Goal: Task Accomplishment & Management: Manage account settings

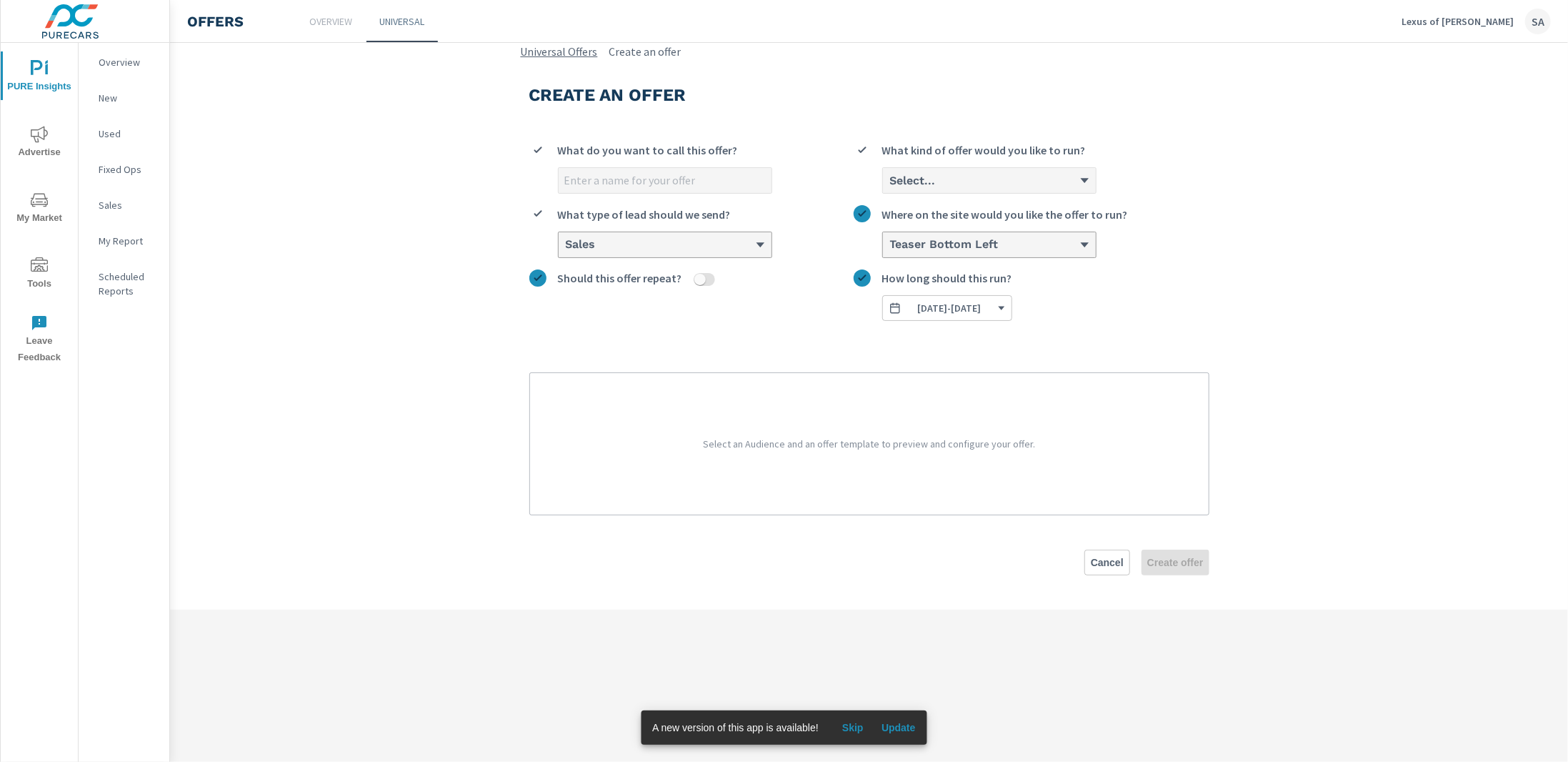
click at [527, 45] on link "Universal Offers" at bounding box center [559, 50] width 77 height 17
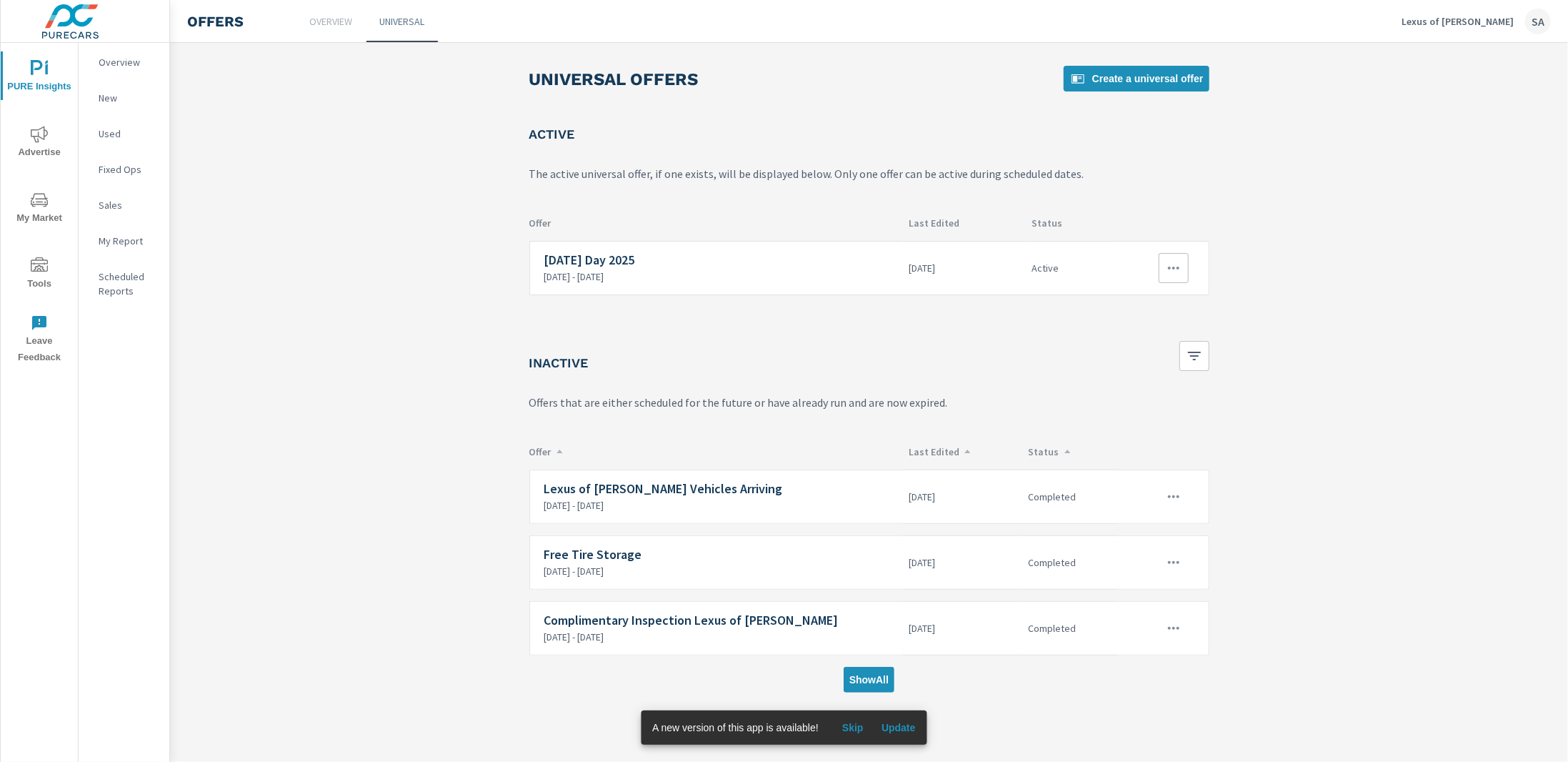
click at [1169, 269] on icon "button" at bounding box center [1174, 268] width 12 height 3
click at [1143, 308] on link "Edit" at bounding box center [1149, 299] width 79 height 35
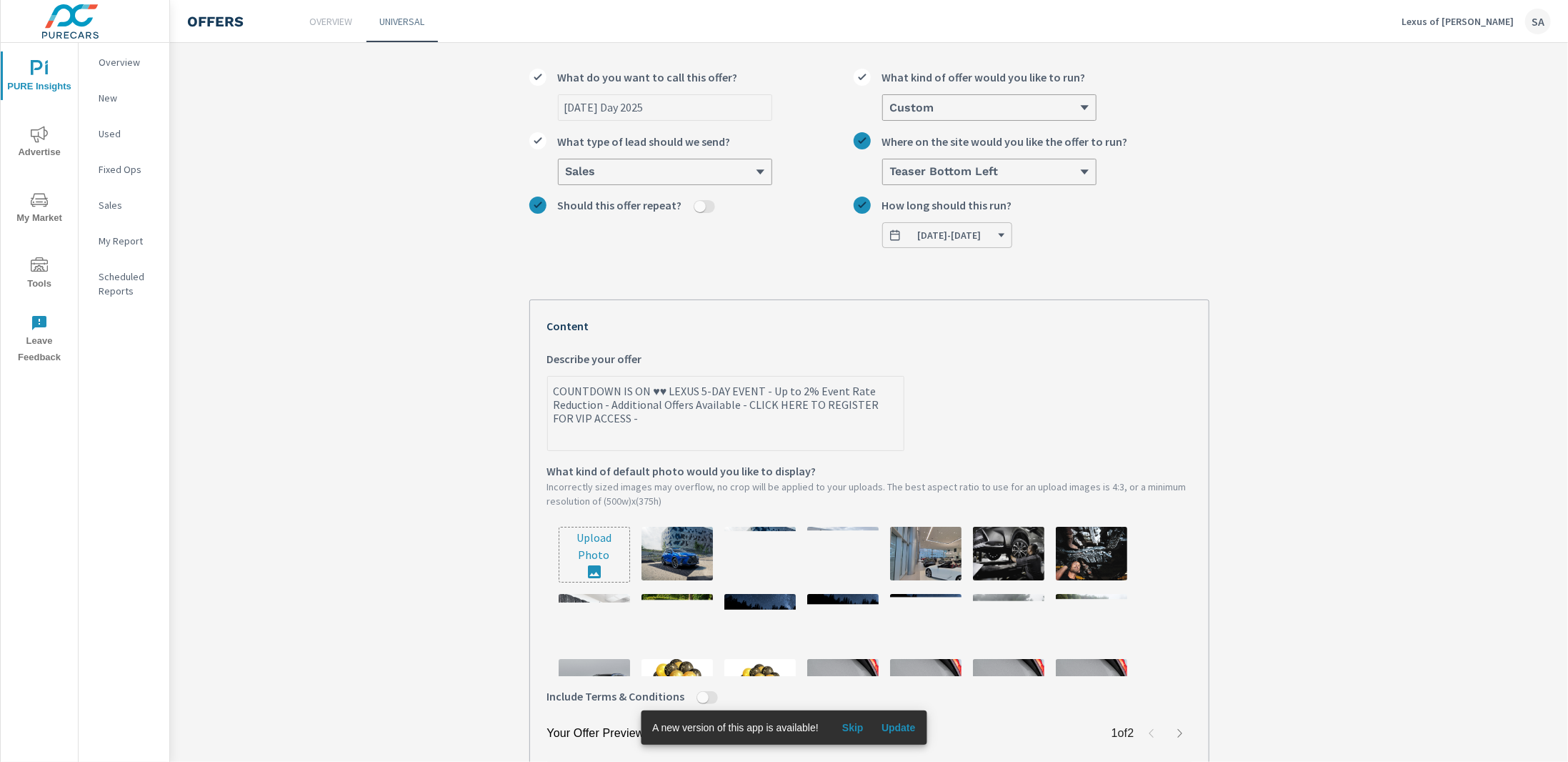
scroll to position [71, 0]
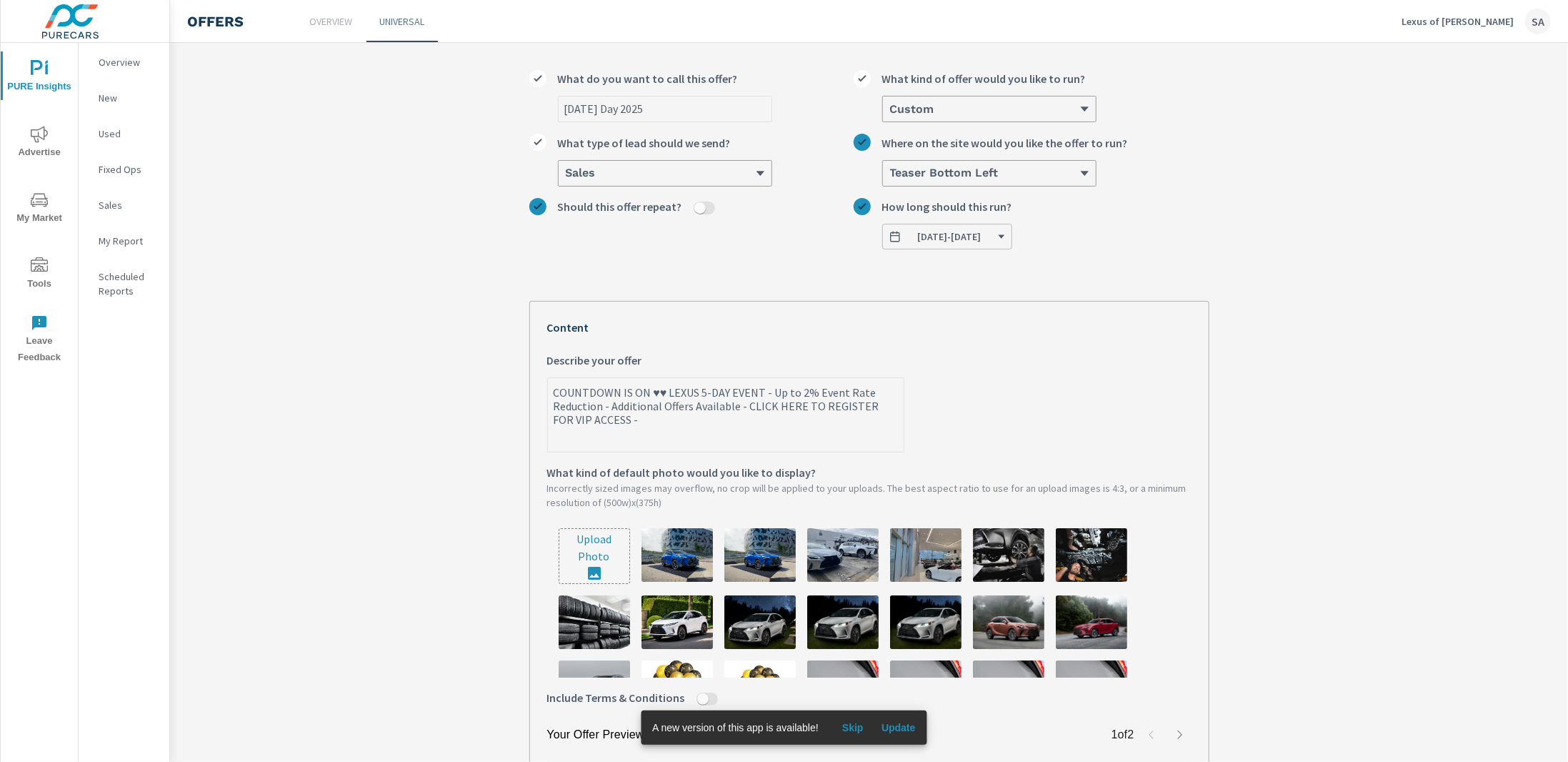
type textarea "x"
drag, startPoint x: 660, startPoint y: 395, endPoint x: 644, endPoint y: 390, distance: 16.8
click at [644, 390] on textarea "COUNTDOWN IS ON ♥♥ LEXUS 5-DAY EVENT - Up to 2% Event Rate Reduction - Addition…" at bounding box center [725, 416] width 356 height 71
type textarea "COUNTDOWN IS ON♥♥ LEXUS 5-DAY EVENT - Up to 2% Event Rate Reduction - Additiona…"
type textarea "x"
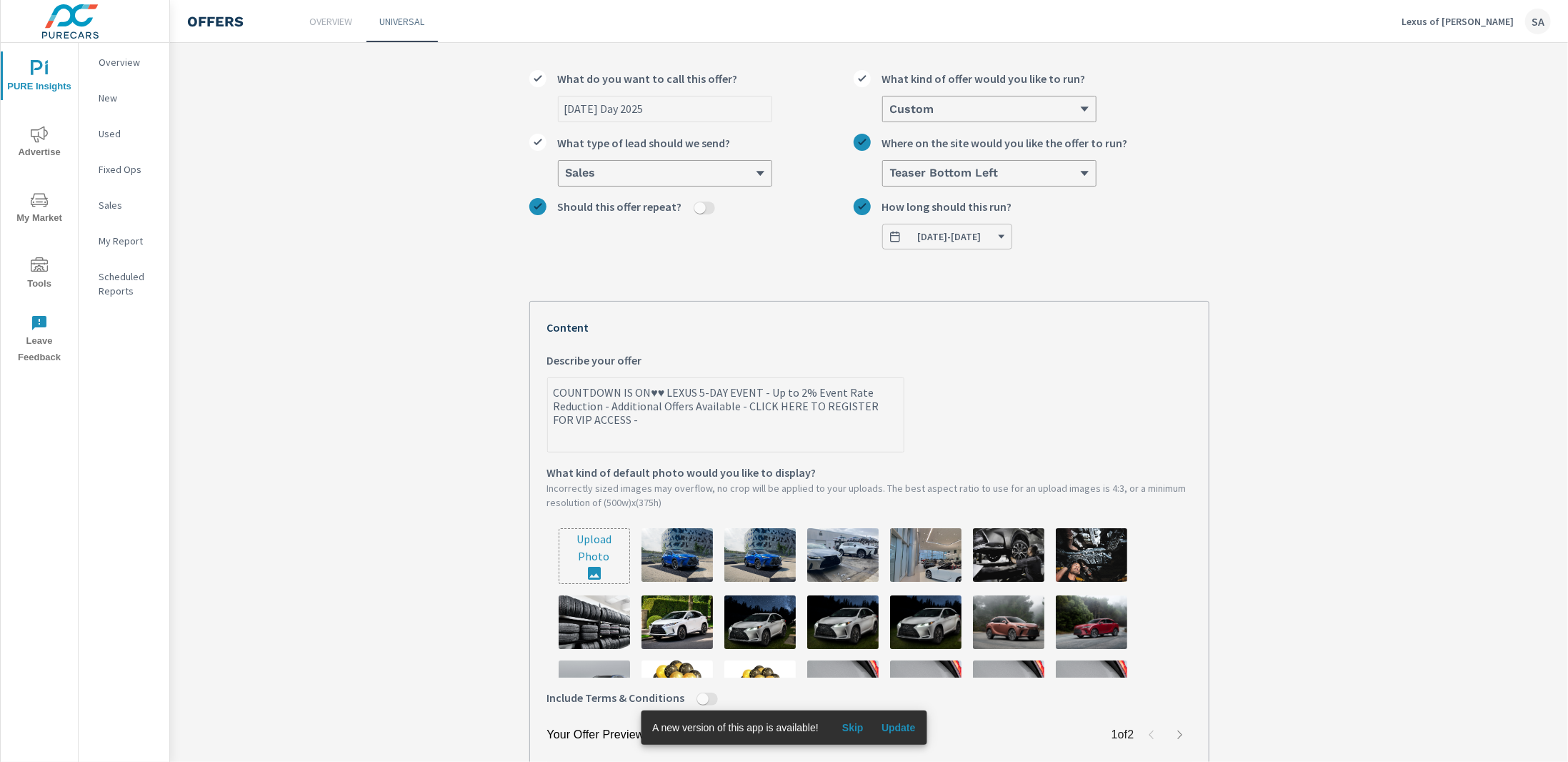
type textarea "COUNTDOWN IS O♥♥ LEXUS 5-DAY EVENT - Up to 2% Event Rate Reduction - Additional…"
type textarea "x"
type textarea "COUNTDOWN IS ♥♥ LEXUS 5-DAY EVENT - Up to 2% Event Rate Reduction - Additional …"
type textarea "x"
type textarea "COUNTDOWN IS♥♥ LEXUS 5-DAY EVENT - Up to 2% Event Rate Reduction - Additional O…"
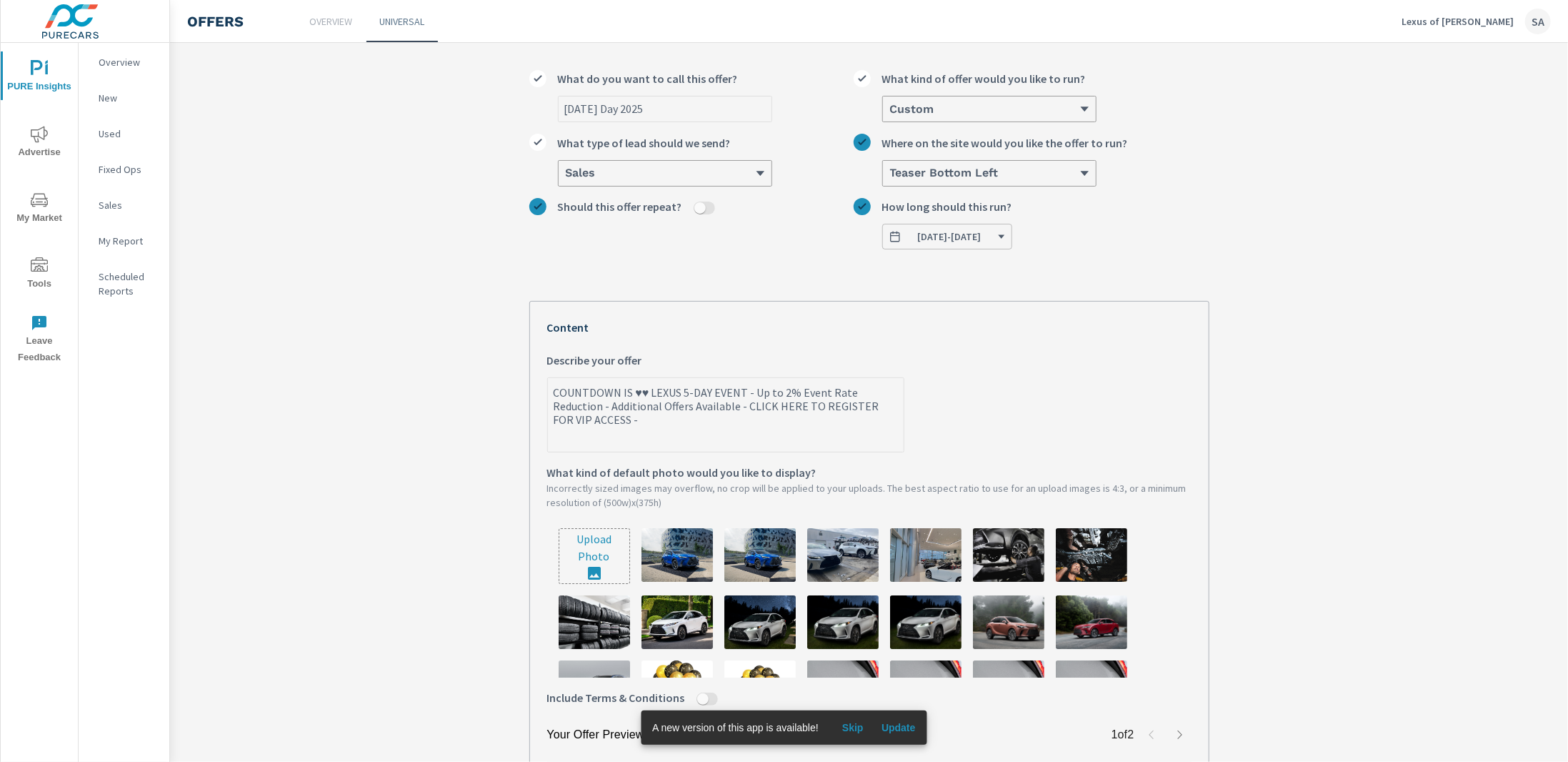
type textarea "x"
type textarea "COUNTDOWN I♥♥ LEXUS 5-DAY EVENT - Up to 2% Event Rate Reduction - Additional Of…"
type textarea "x"
type textarea "COUNTDOWN ♥♥ LEXUS 5-DAY EVENT - Up to 2% Event Rate Reduction - Additional Off…"
type textarea "x"
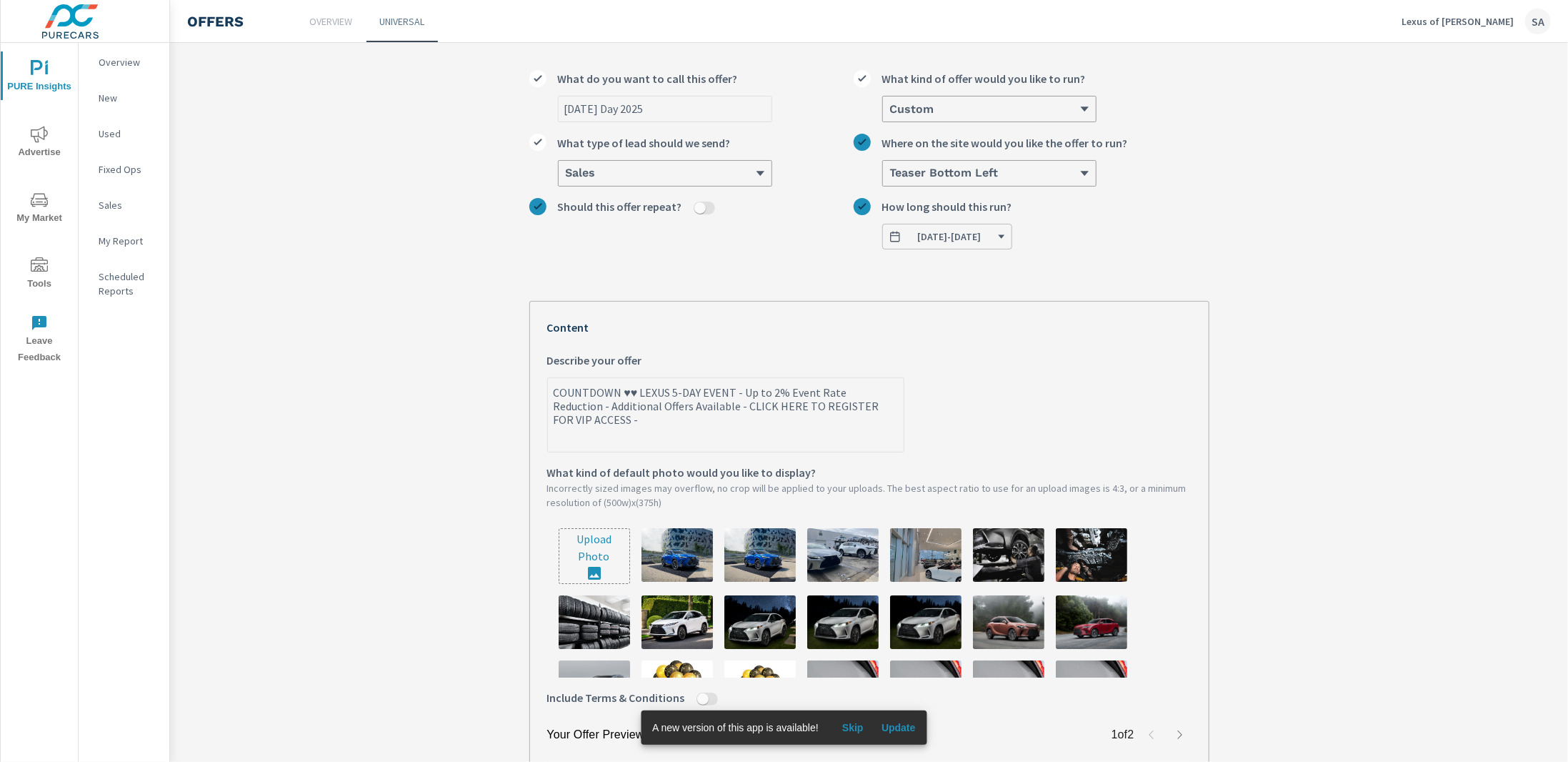
type textarea "COUNTDOWN♥♥ LEXUS 5-DAY EVENT - Up to 2% Event Rate Reduction - Additional Offe…"
type textarea "x"
type textarea "COUNTDOW♥♥ LEXUS 5-DAY EVENT - Up to 2% Event Rate Reduction - Additional Offer…"
type textarea "x"
type textarea "COUNTDO♥♥ LEXUS 5-DAY EVENT - Up to 2% Event Rate Reduction - Additional Offers…"
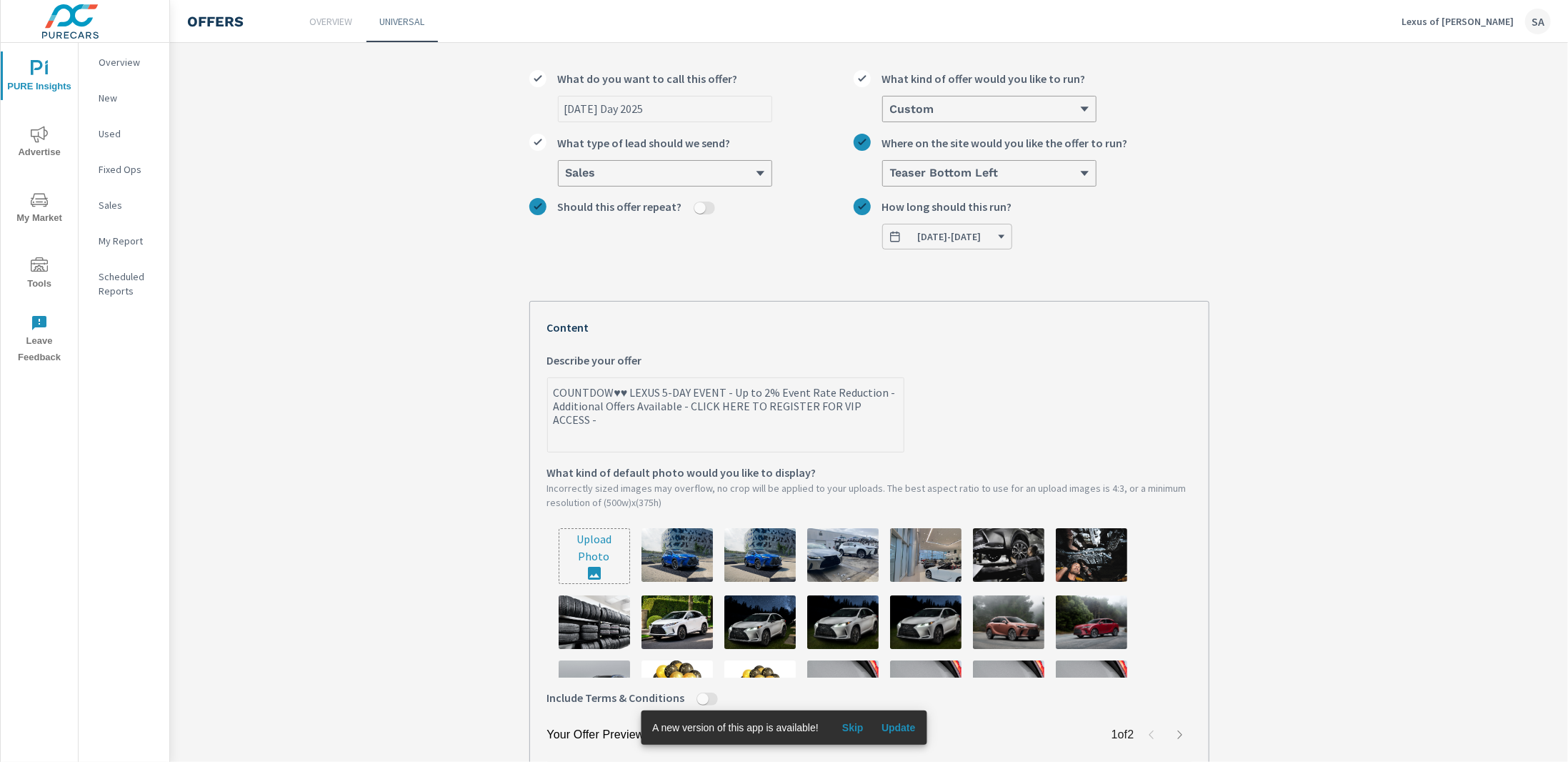
type textarea "x"
type textarea "COUNTD♥♥ LEXUS 5-DAY EVENT - Up to 2% Event Rate Reduction - Additional Offers …"
type textarea "x"
type textarea "COUNT♥♥ LEXUS 5-DAY EVENT - Up to 2% Event Rate Reduction - Additional Offers A…"
type textarea "x"
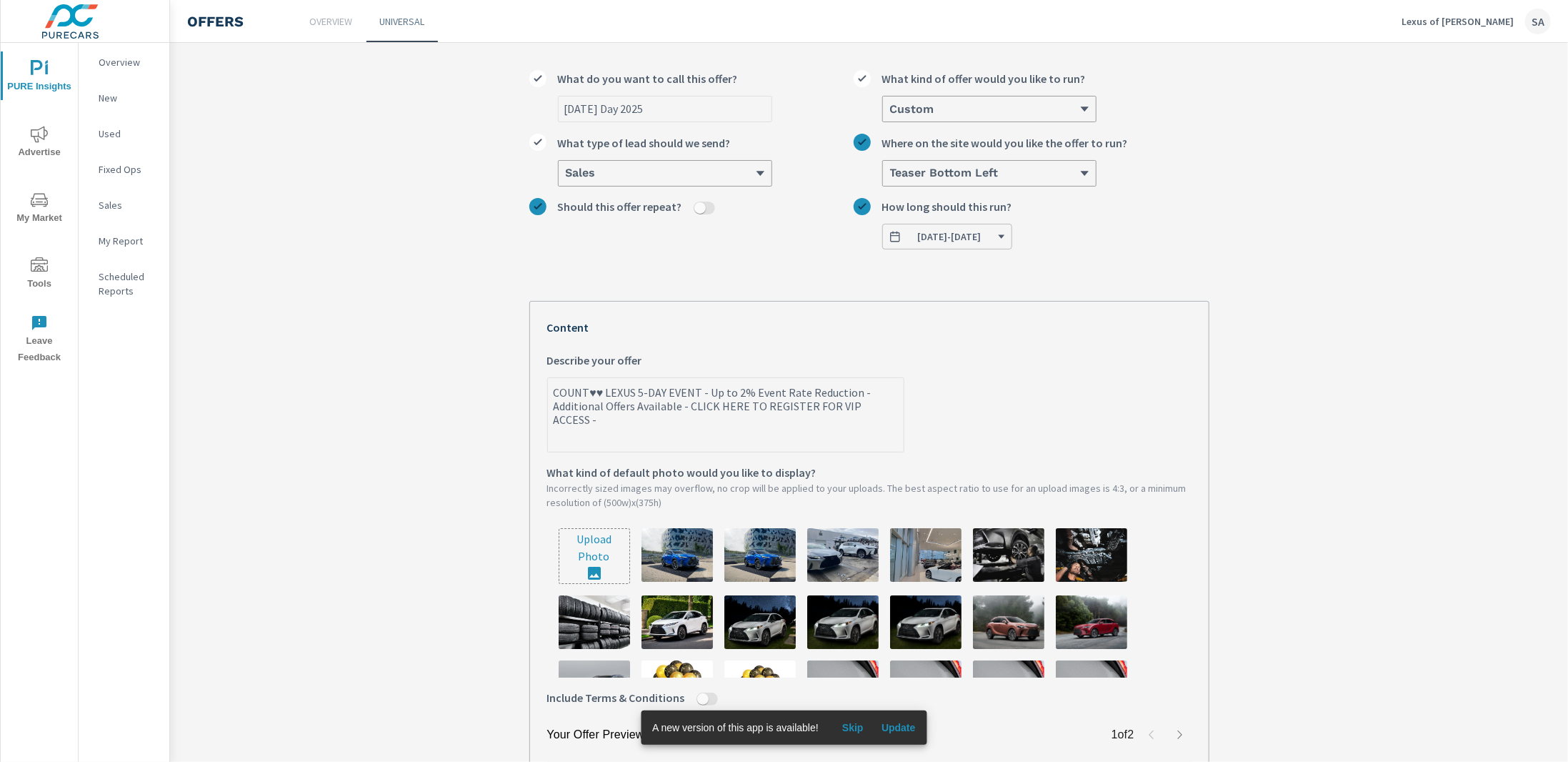
type textarea "COUN♥♥ LEXUS 5-DAY EVENT - Up to 2% Event Rate Reduction - Additional Offers Av…"
type textarea "x"
type textarea "COU♥♥ LEXUS 5-DAY EVENT - Up to 2% Event Rate Reduction - Additional Offers Ava…"
type textarea "x"
type textarea "CO♥♥ LEXUS 5-DAY EVENT - Up to 2% Event Rate Reduction - Additional Offers Avai…"
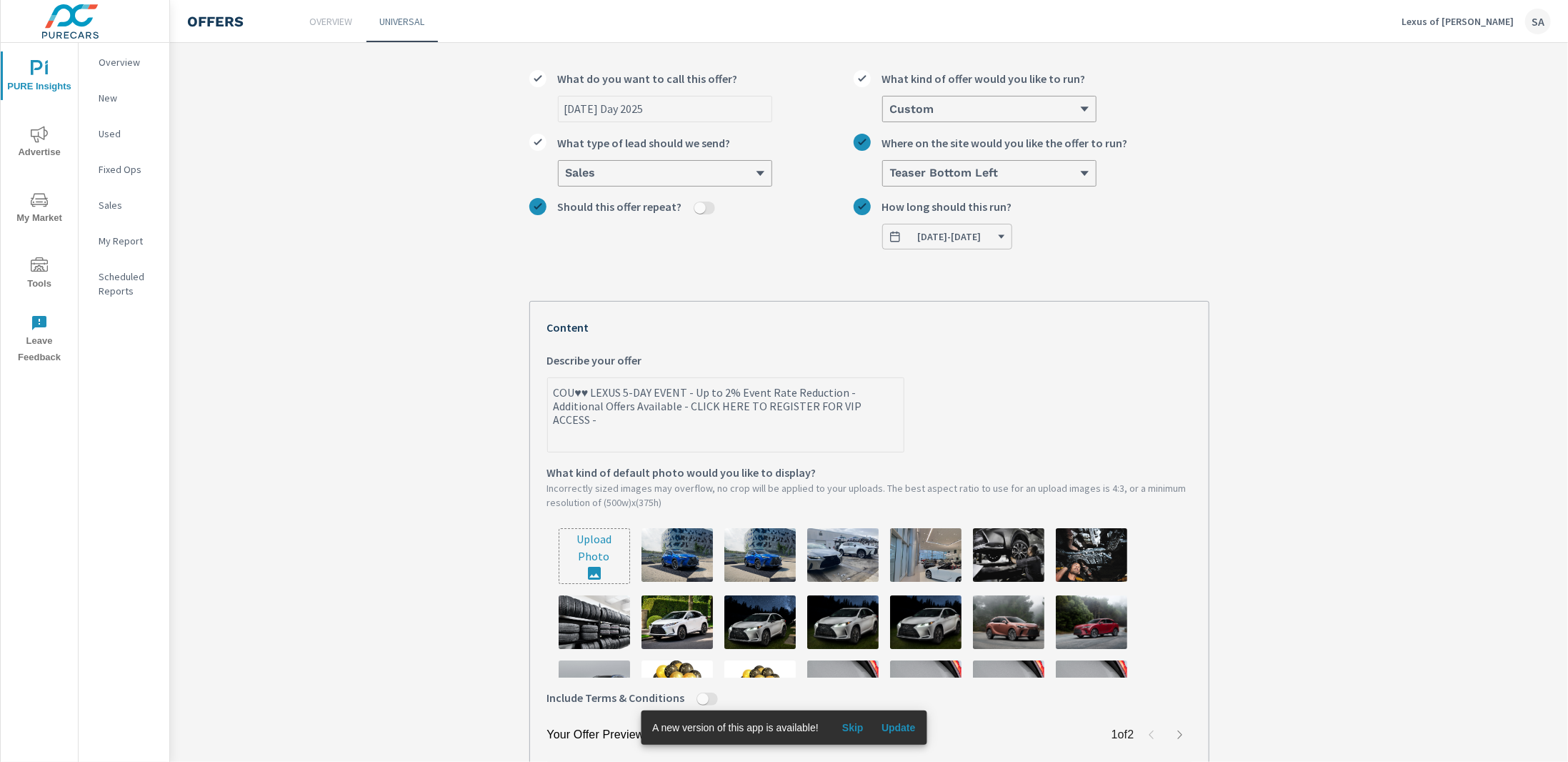
type textarea "x"
type textarea "C♥♥ LEXUS 5-DAY EVENT - Up to 2% Event Rate Reduction - Additional Offers Avail…"
type textarea "x"
type textarea "♥♥ LEXUS 5-DAY EVENT - Up to 2% Event Rate Reduction - Additional Offers Availa…"
type textarea "x"
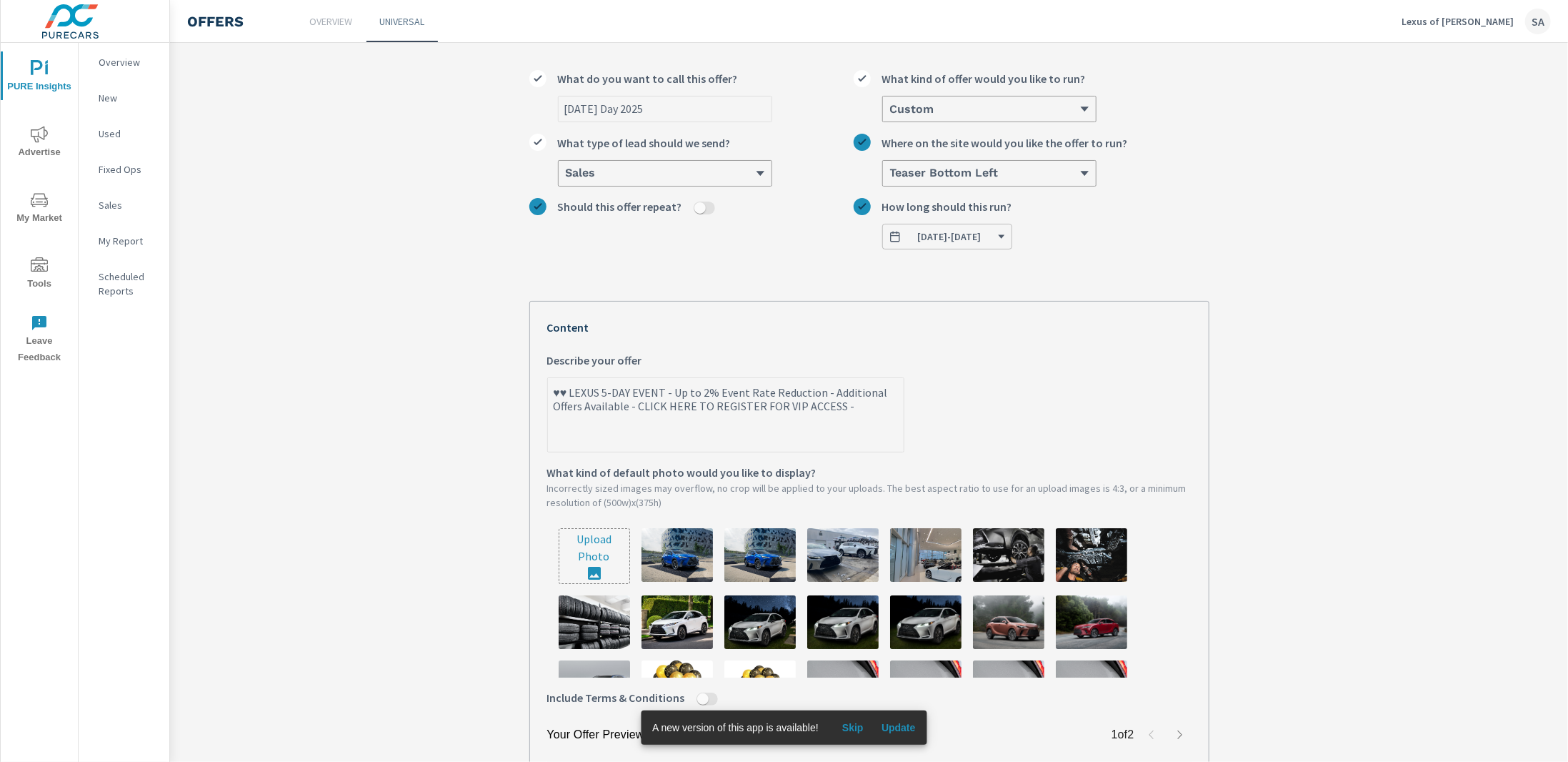
click at [662, 393] on textarea "♥♥ LEXUS 5-DAY EVENT - Up to 2% Event Rate Reduction - Additional Offers Availa…" at bounding box center [725, 416] width 356 height 71
type textarea "♥♥ LEXUS 5-DAY EVENT i- Up to 2% Event Rate Reduction - Additional Offers Avail…"
type textarea "x"
type textarea "♥♥ LEXUS 5-DAY EVENT is- Up to 2% Event Rate Reduction - Additional Offers Avai…"
type textarea "x"
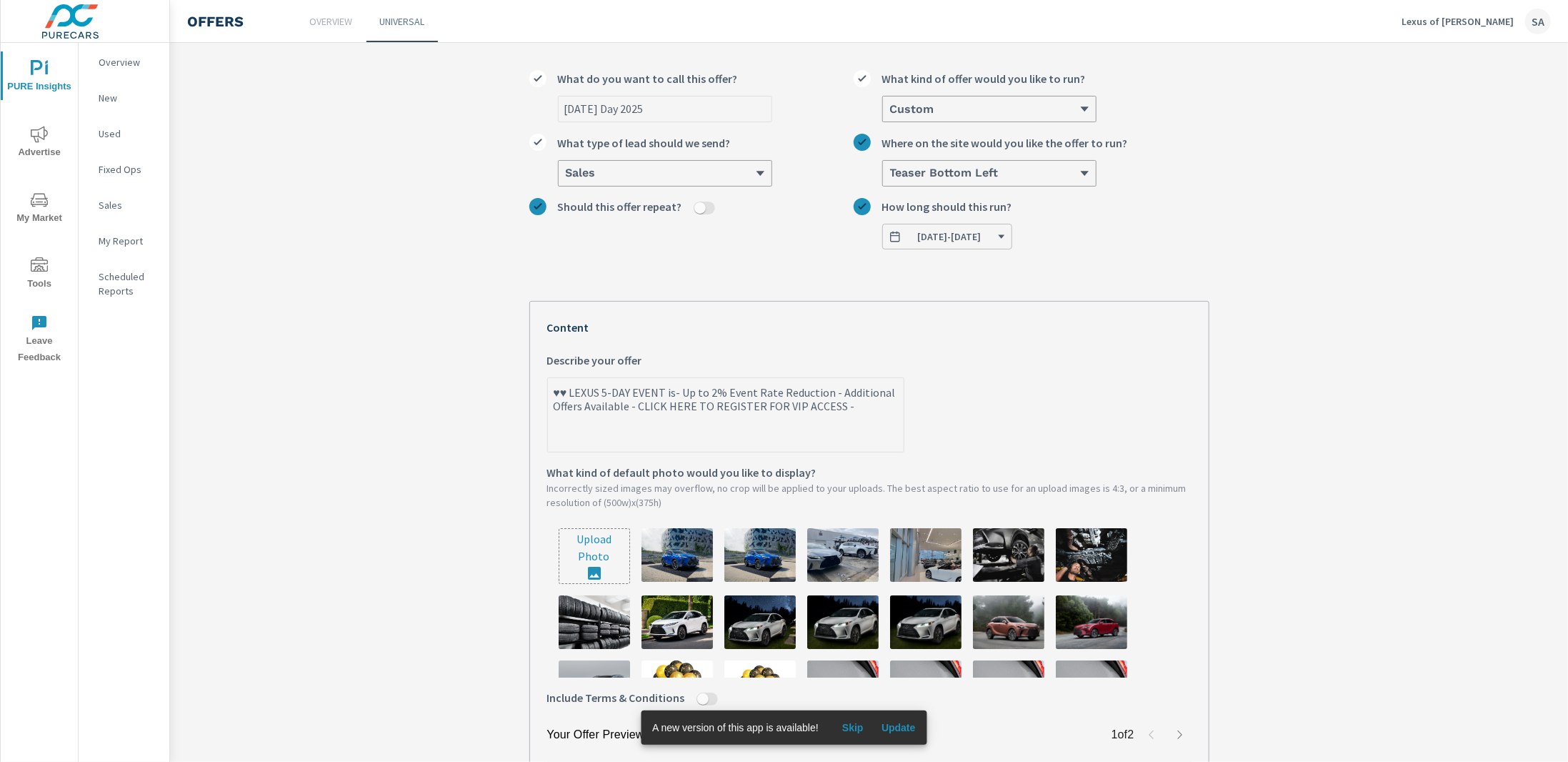
type textarea "♥♥ LEXUS 5-DAY EVENT is - Up to 2% Event Rate Reduction - Additional Offers Ava…"
type textarea "x"
type textarea "♥♥ LEXUS 5-DAY EVENT is O- Up to 2% Event Rate Reduction - Additional Offers Av…"
type textarea "x"
type textarea "♥♥ LEXUS 5-DAY EVENT is ON- Up to 2% Event Rate Reduction - Additional Offers A…"
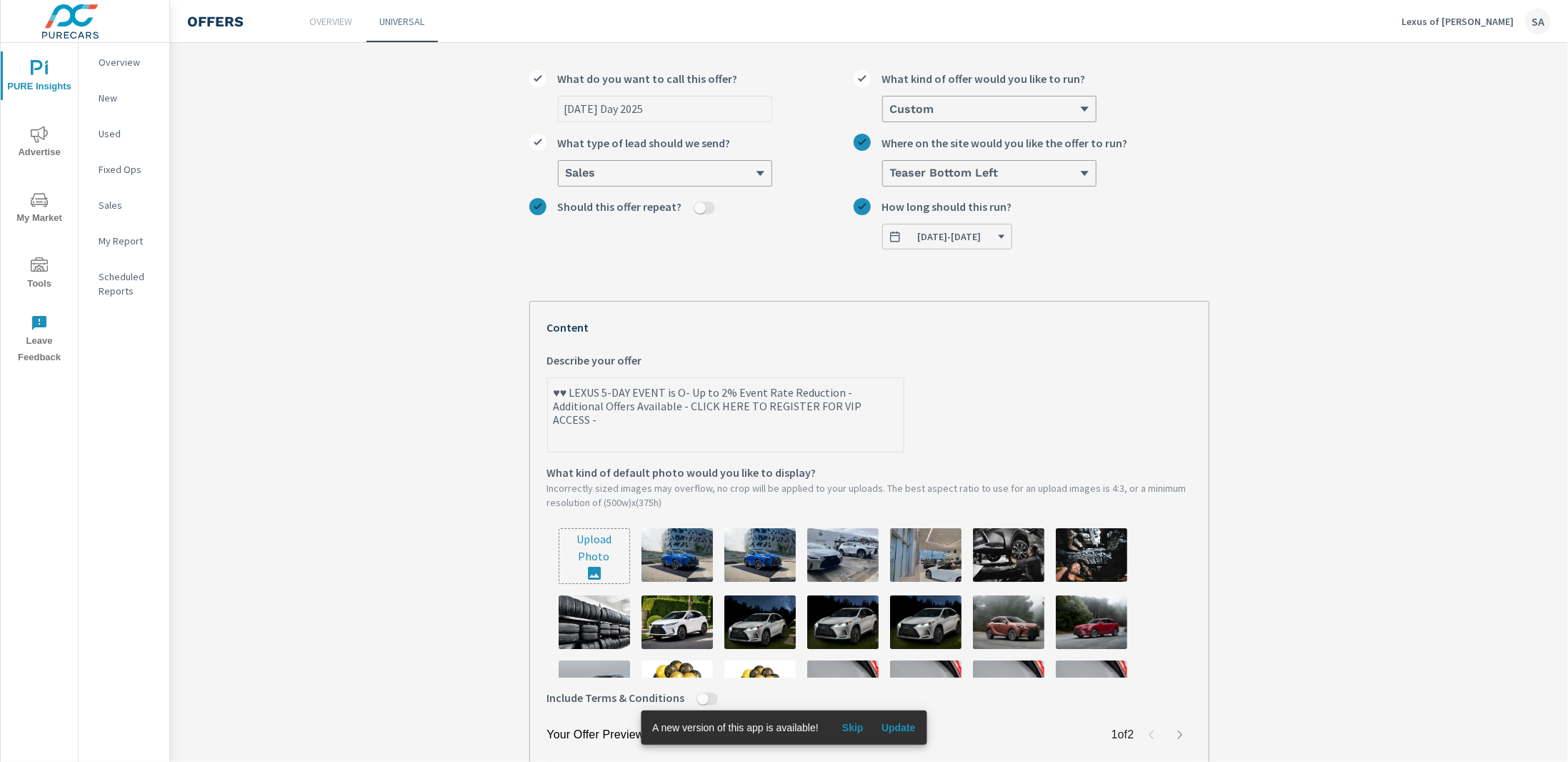
type textarea "x"
type textarea "♥♥ LEXUS 5-DAY EVENT is ON - Up to 2% Event Rate Reduction - Additional Offers …"
type textarea "x"
type textarea "♥♥ LEXUS 5-DAY EVENT is ON N- Up to 2% Event Rate Reduction - Additional Offers…"
type textarea "x"
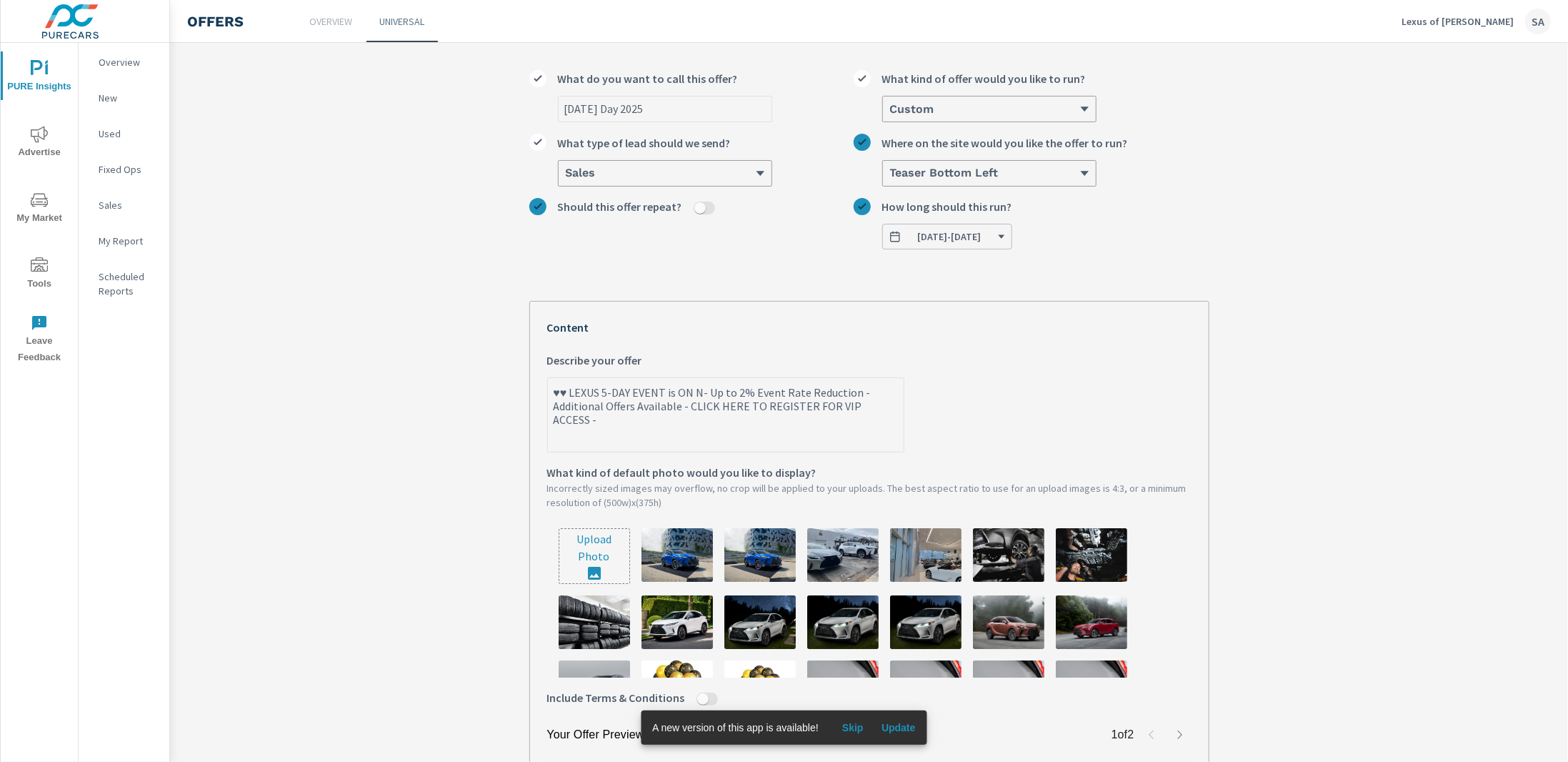
type textarea "♥♥ LEXUS 5-DAY EVENT is ON NO- Up to 2% Event Rate Reduction - Additional Offer…"
type textarea "x"
type textarea "♥♥ LEXUS 5-DAY EVENT is ON NOW- Up to 2% Event Rate Reduction - Additional Offe…"
type textarea "x"
type textarea "♥♥ LEXUS 5-DAY EVENT is ON NOW - Up to 2% Event Rate Reduction - Additional Off…"
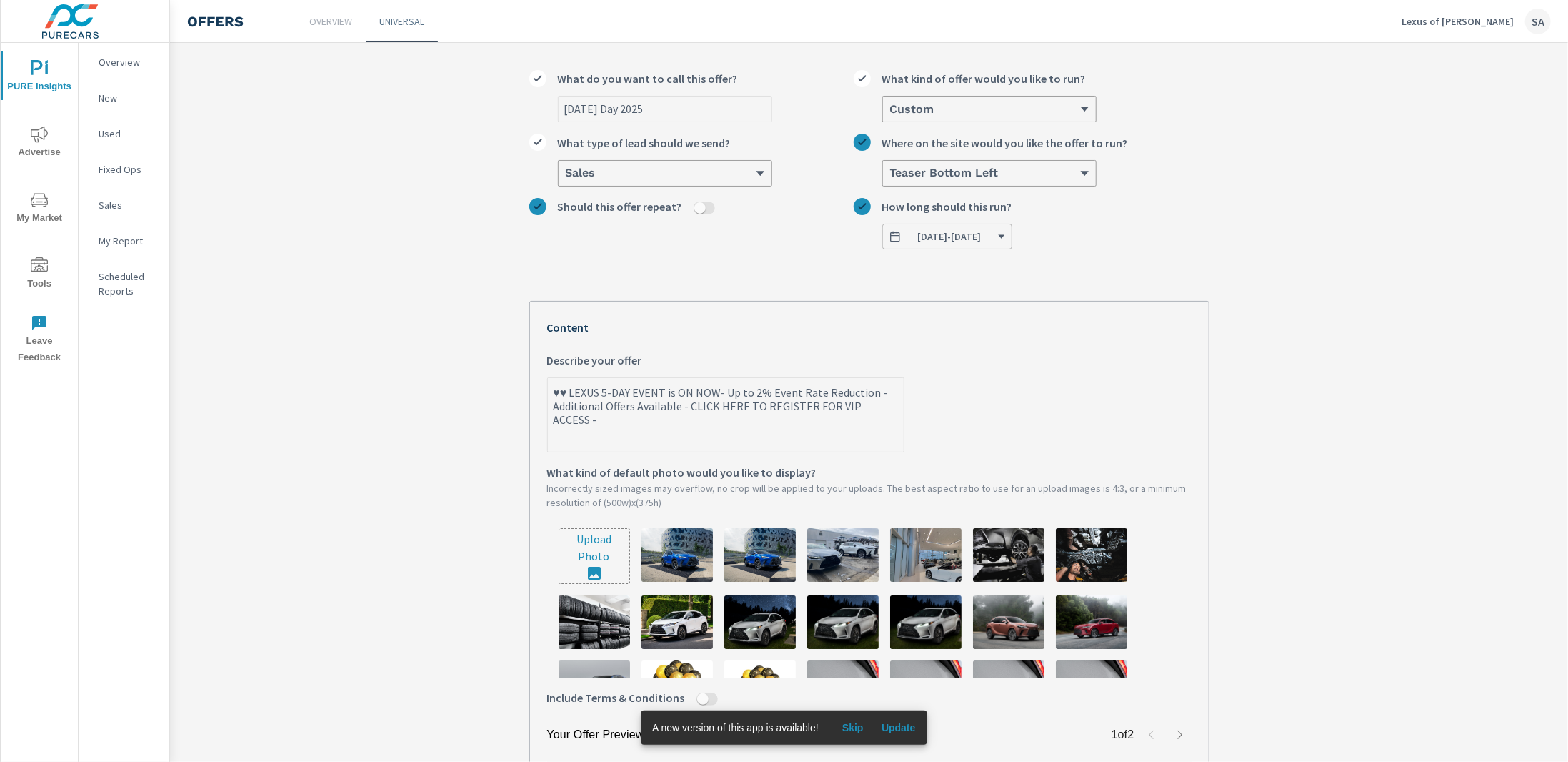
type textarea "x"
type textarea "♥♥ LEXUS 5-DAY EVENT is ON NOW thr- Up to 2% Event Rate Reduction - Additional …"
type textarea "x"
type textarea "♥♥ LEXUS 5-DAY EVENT is ON NOW thro- Up to 2% Event Rate Reduction - Additional…"
type textarea "x"
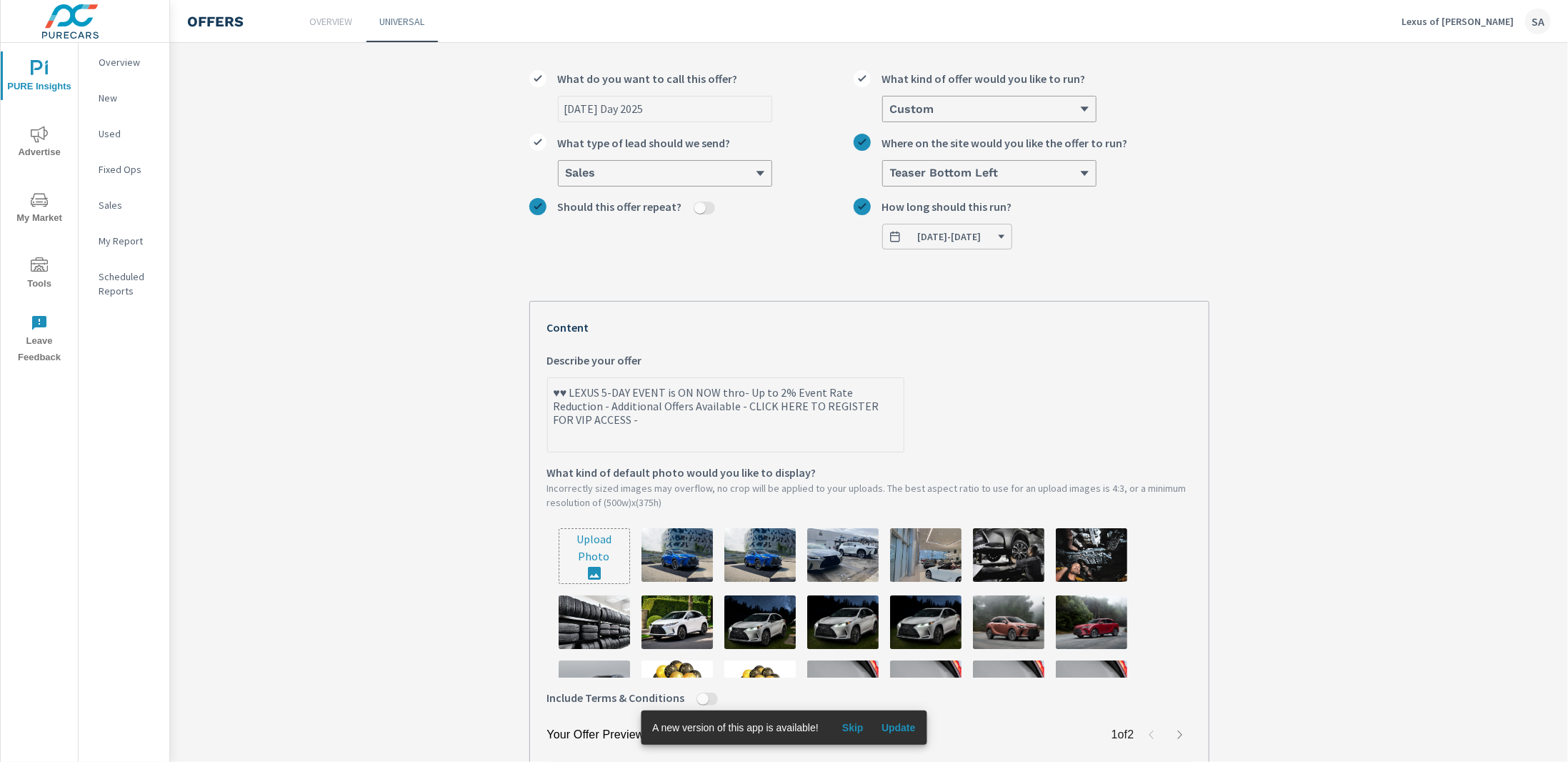
type textarea "♥♥ LEXUS 5-DAY EVENT is ON NOW throu- Up to 2% Event Rate Reduction - Additiona…"
type textarea "x"
type textarea "♥♥ LEXUS 5-DAY EVENT is ON NOW throug- Up to 2% Event Rate Reduction - Addition…"
type textarea "x"
type textarea "♥♥ LEXUS 5-DAY EVENT is ON NOW through- Up to 2% Event Rate Reduction - Additio…"
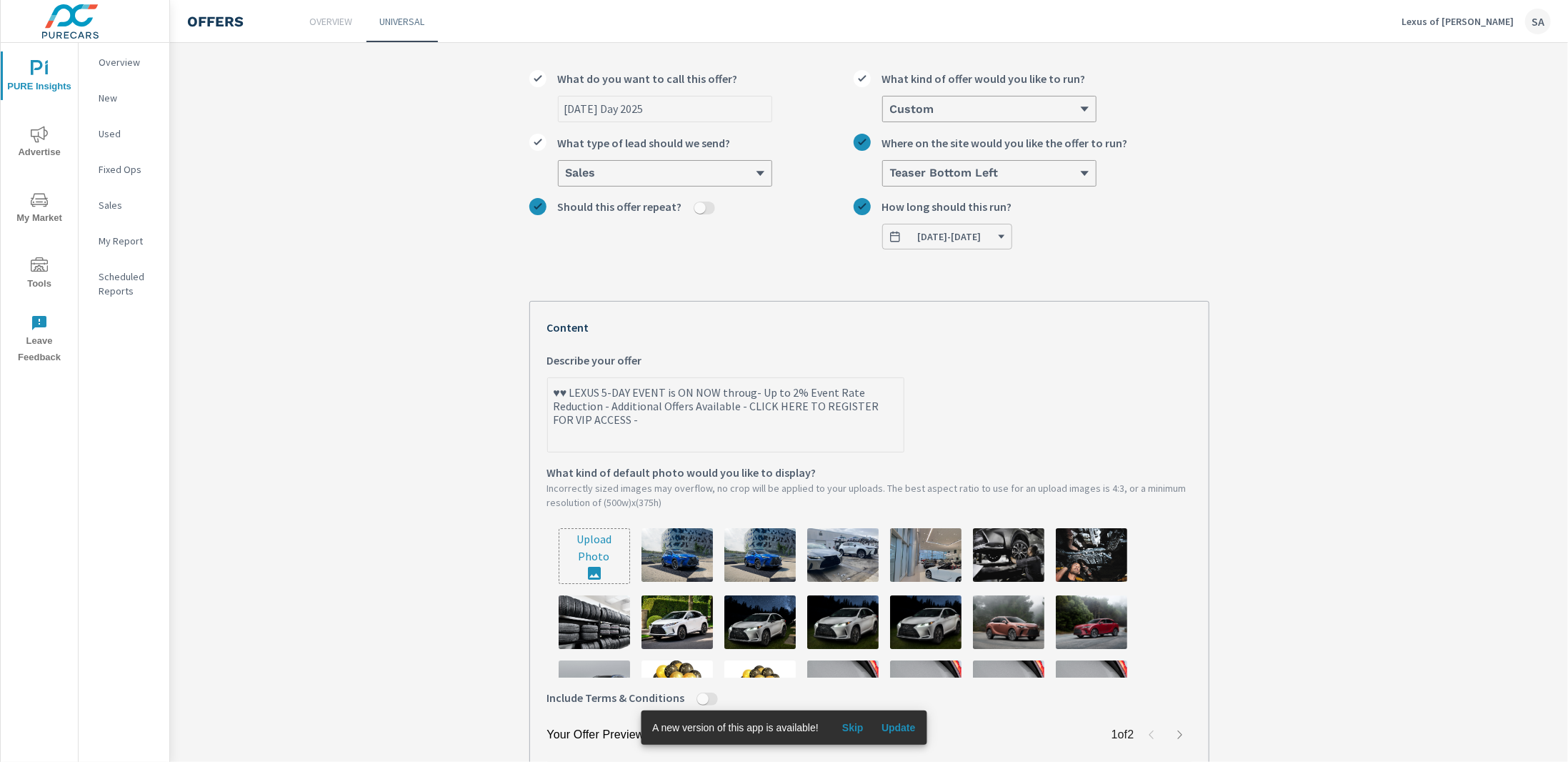
type textarea "x"
type textarea "♥♥ LEXUS 5-DAY EVENT is ON NOW through - Up to 2% Event Rate Reduction - Additi…"
type textarea "x"
type textarea "♥♥ LEXUS 5-DAY EVENT is ON NOW through S- Up to 2% Event Rate Reduction - Addit…"
type textarea "x"
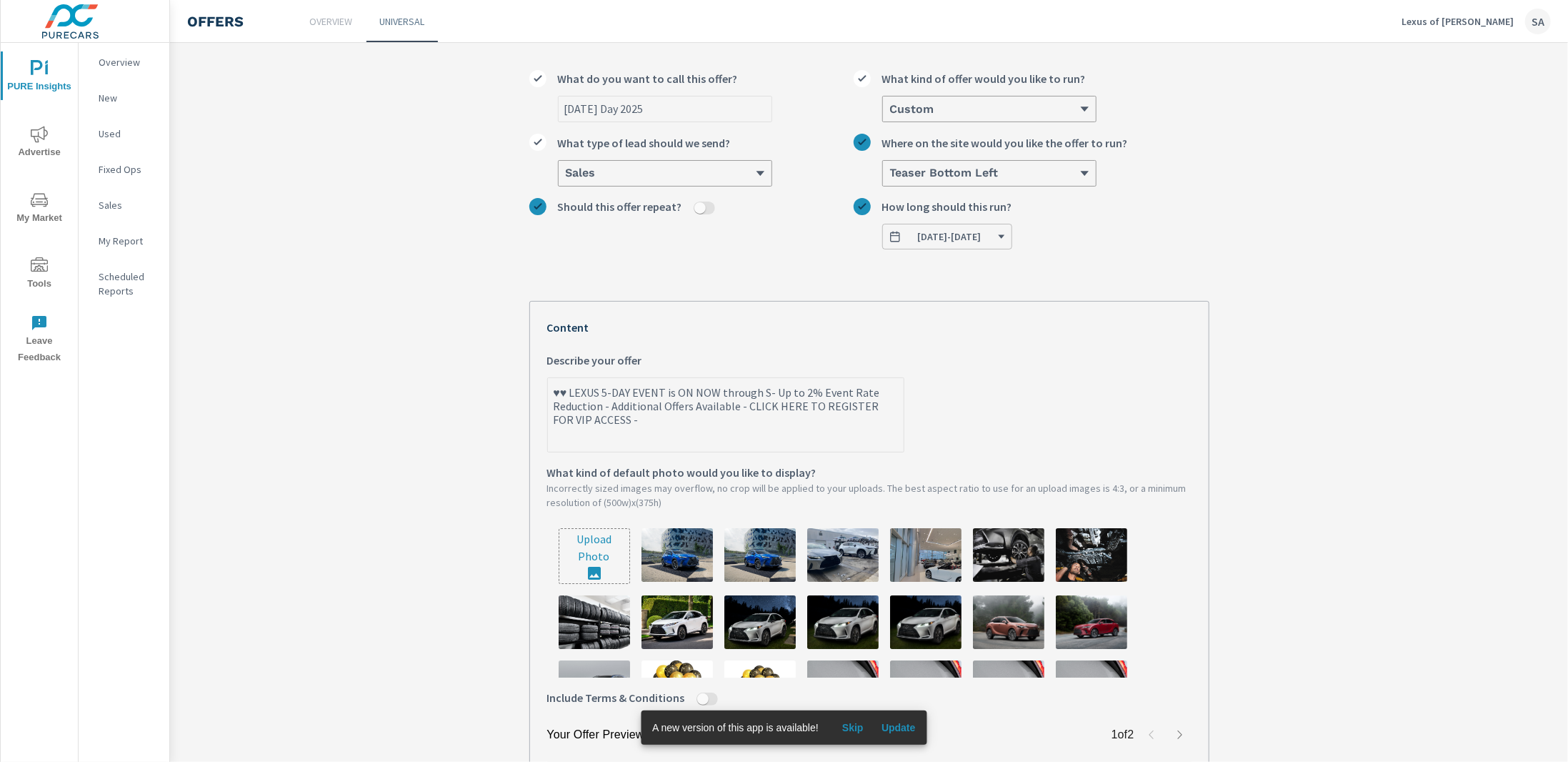
type textarea "♥♥ LEXUS 5-DAY EVENT is ON NOW through Sa- Up to 2% Event Rate Reduction - Addi…"
type textarea "x"
type textarea "♥♥ LEXUS 5-DAY EVENT is ON NOW through Sat- Up to 2% Event Rate Reduction - Add…"
type textarea "x"
type textarea "♥♥ LEXUS 5-DAY EVENT is ON NOW through Satr- Up to 2% Event Rate Reduction - Ad…"
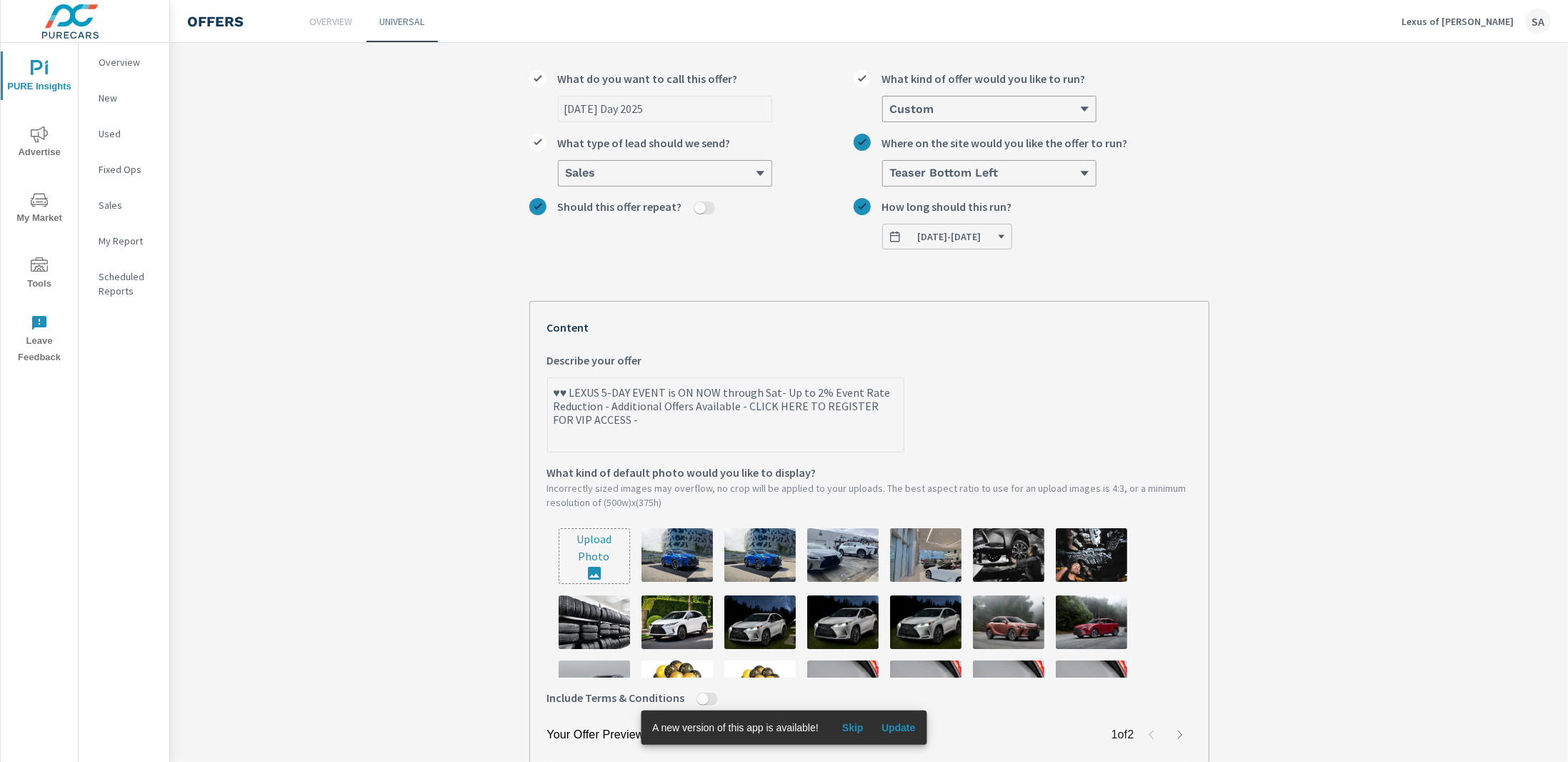
type textarea "x"
type textarea "♥♥ LEXUS 5-DAY EVENT is ON NOW through Satru- Up to 2% Event Rate Reduction - A…"
type textarea "x"
type textarea "♥♥ LEXUS 5-DAY EVENT is ON NOW through Satr- Up to 2% Event Rate Reduction - Ad…"
type textarea "x"
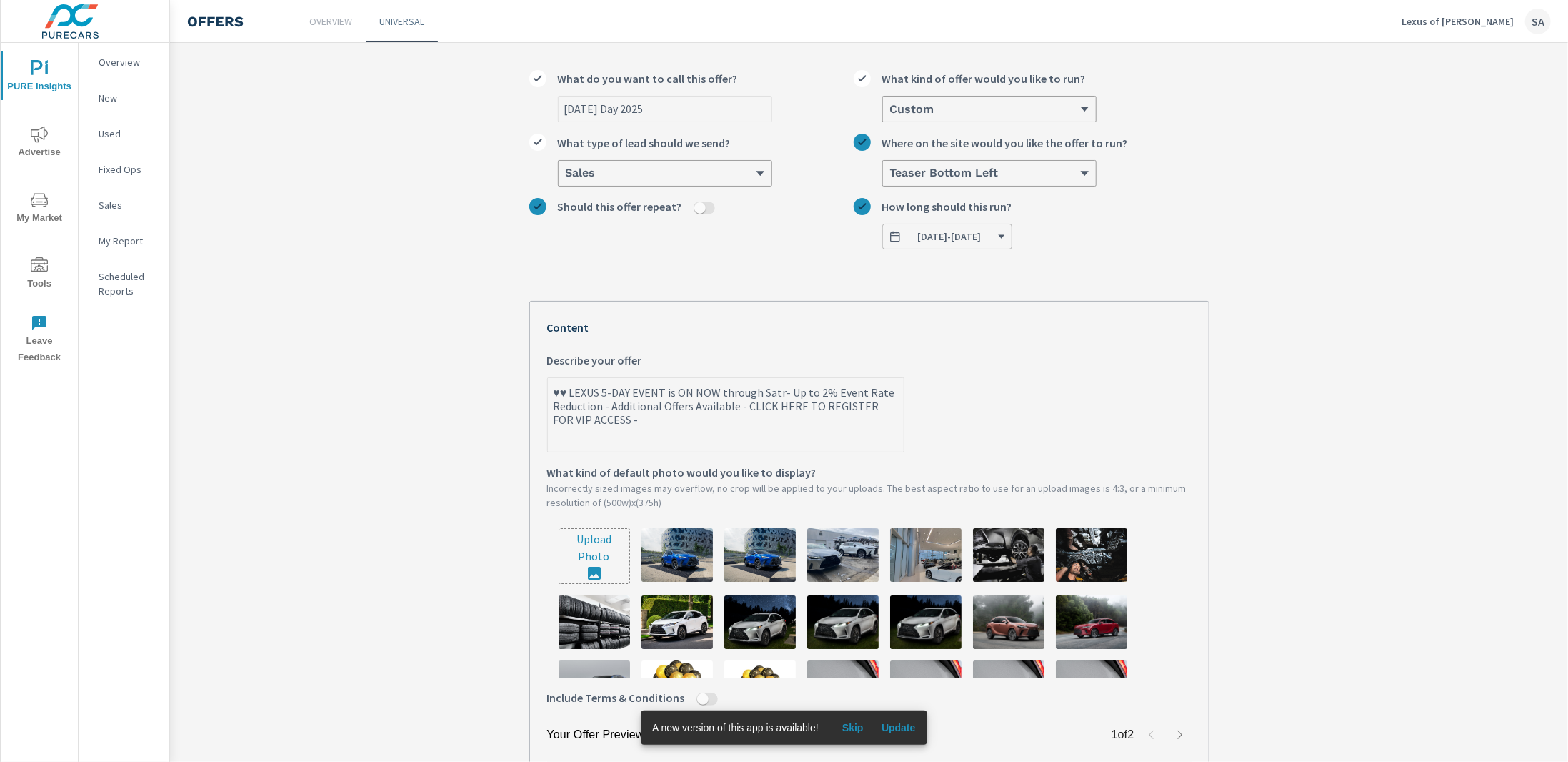
type textarea "♥♥ LEXUS 5-DAY EVENT is ON NOW through Sat- Up to 2% Event Rate Reduction - Add…"
type textarea "x"
type textarea "♥♥ LEXUS 5-DAY EVENT is ON NOW through Satu- Up to 2% Event Rate Reduction - Ad…"
type textarea "x"
type textarea "♥♥ LEXUS 5-DAY EVENT is ON NOW through Satur- Up to 2% Event Rate Reduction - A…"
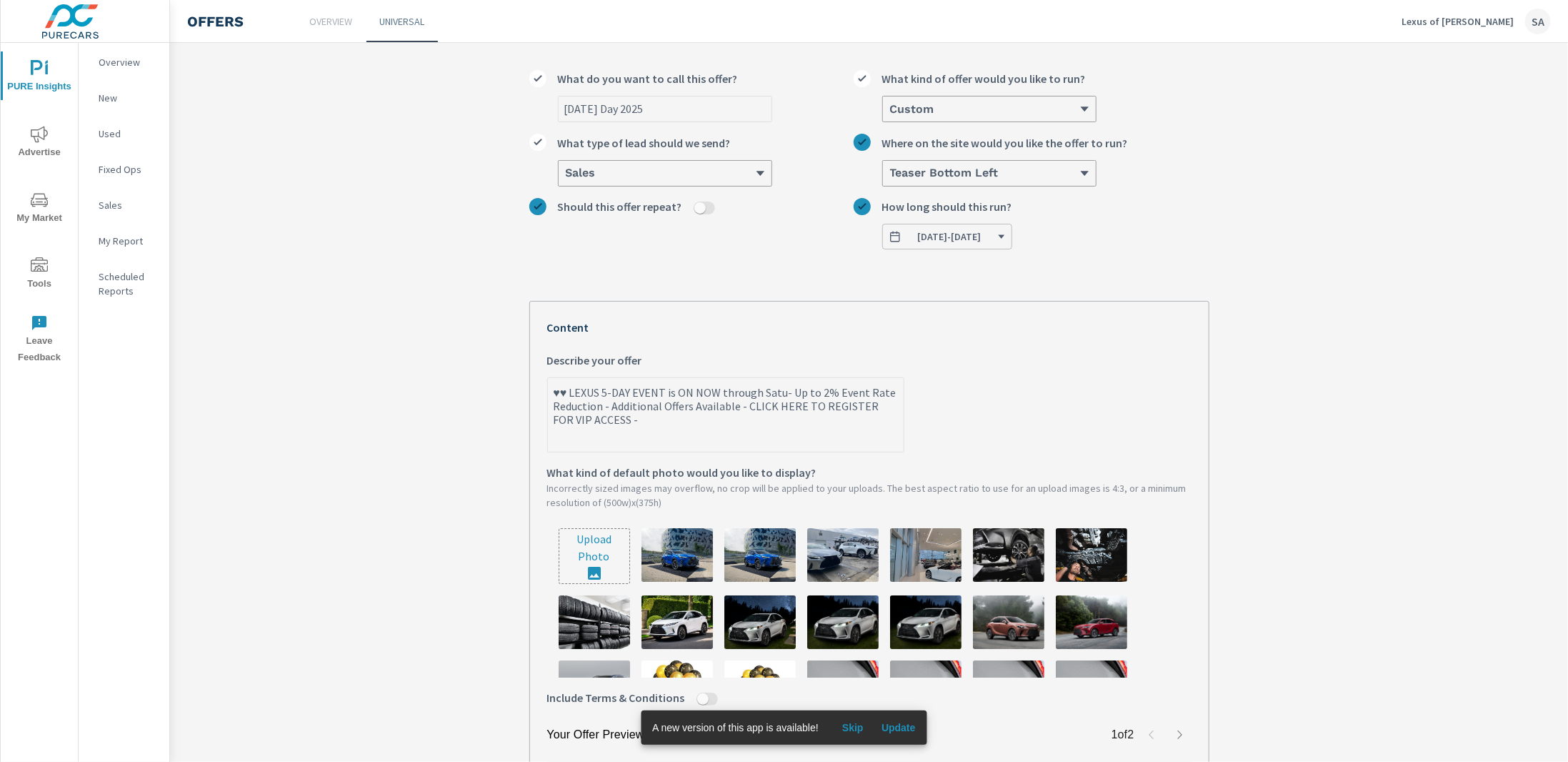
type textarea "x"
type textarea "♥♥ LEXUS 5-DAY EVENT is ON NOW through Saturd- Up to 2% Event Rate Reduction - …"
type textarea "x"
type textarea "♥♥ LEXUS 5-DAY EVENT is ON NOW through Saturda- Up to 2% Event Rate Reduction -…"
type textarea "x"
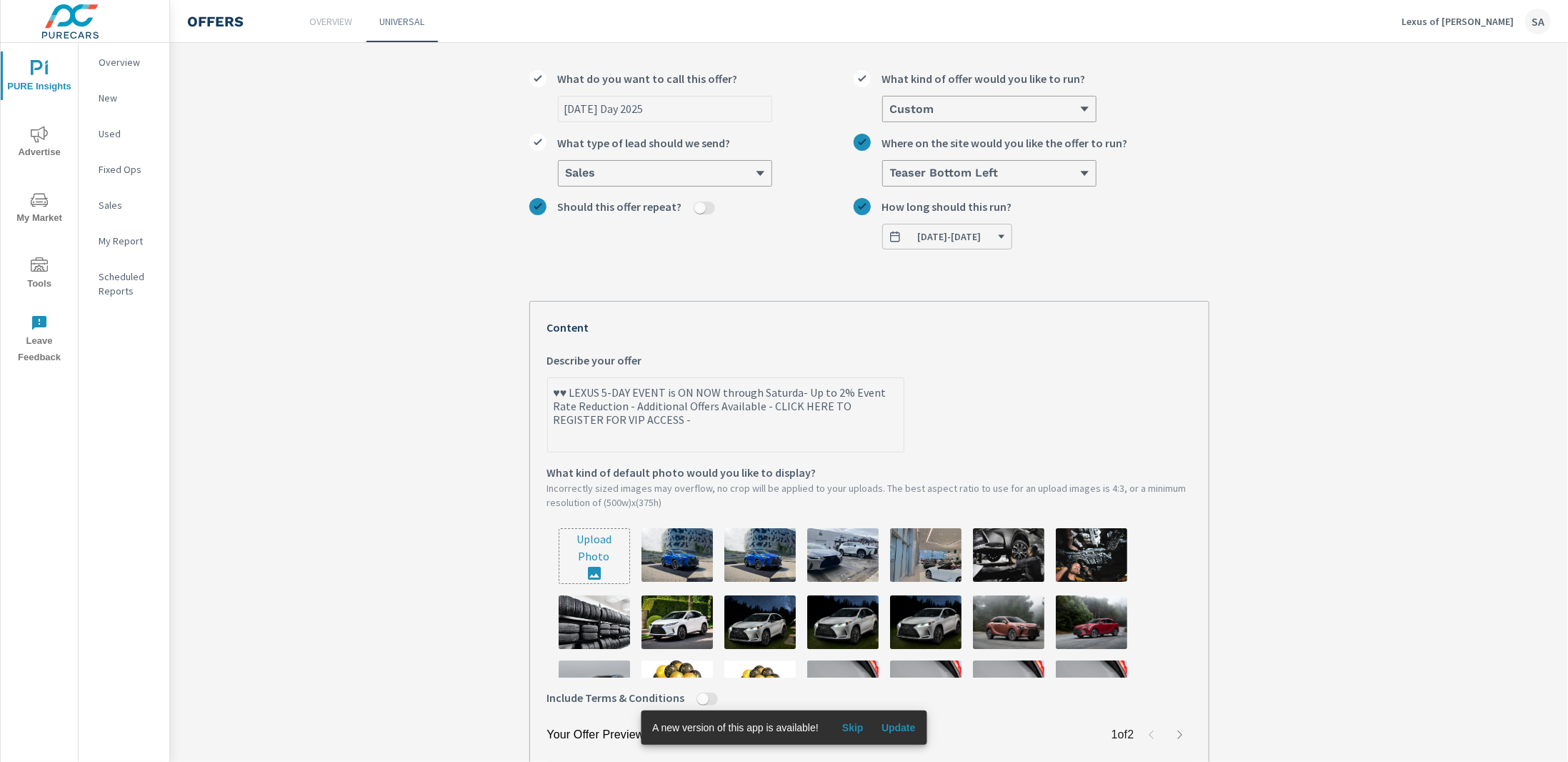
type textarea "♥♥ LEXUS 5-DAY EVENT is ON NOW through [DATE]- Up to 2% Event Rate Reduction - …"
type textarea "x"
type textarea "♥♥ LEXUS 5-DAY EVENT is ON NOW through [DATE] - Up to 2% Event Rate Reduction -…"
type textarea "x"
drag, startPoint x: 761, startPoint y: 393, endPoint x: 799, endPoint y: 390, distance: 38.1
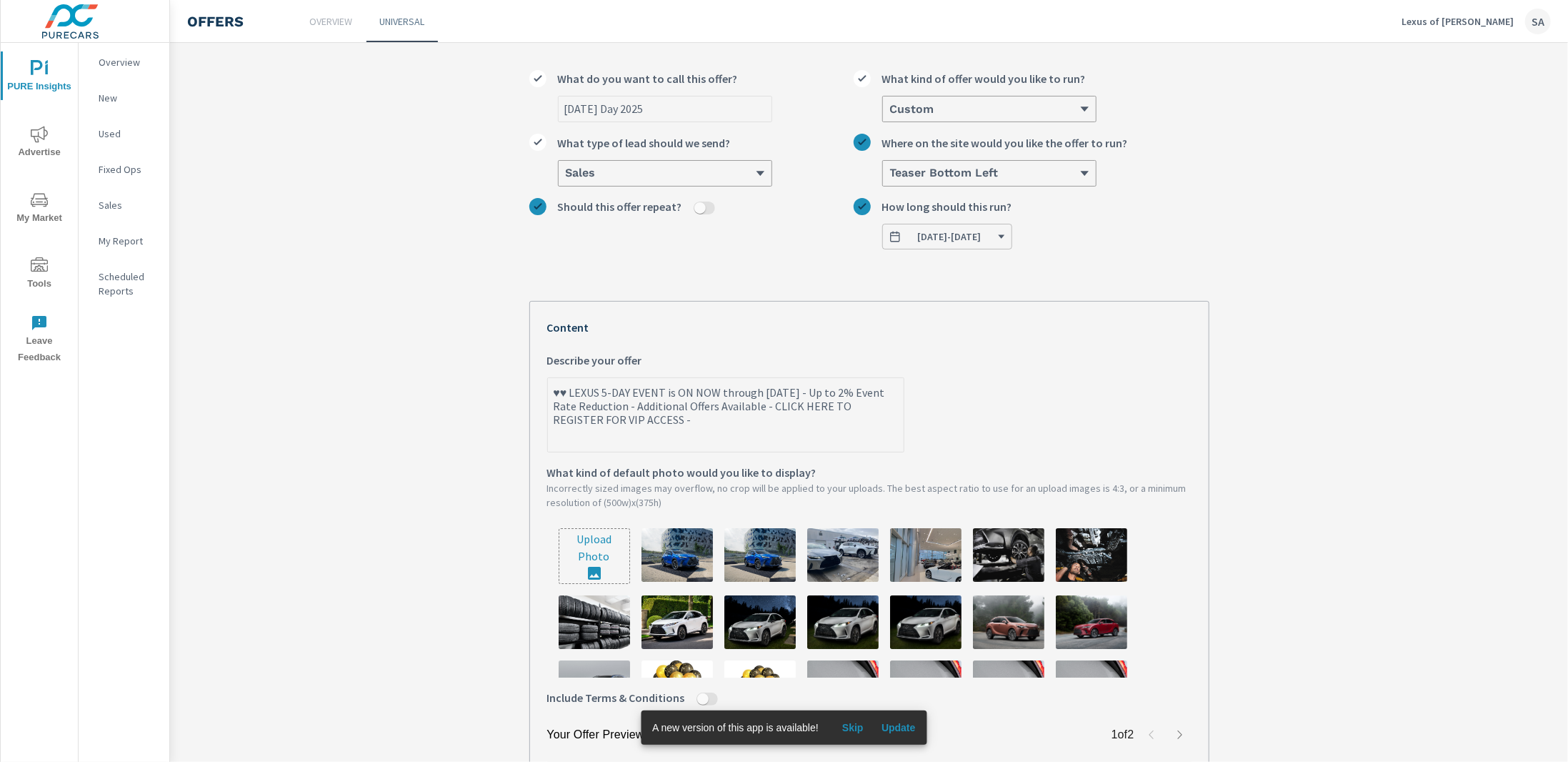
click at [799, 390] on textarea "♥♥ LEXUS 5-DAY EVENT is ON NOW through [DATE] - Up to 2% Event Rate Reduction -…" at bounding box center [725, 416] width 356 height 71
type textarea "♥♥ LEXUS 5-DAY EVENT is ON NOW through SA - Up to 2% Event Rate Reduction - Add…"
type textarea "x"
type textarea "♥♥ LEXUS 5-DAY EVENT is ON NOW through SAT - Up to 2% Event Rate Reduction - Ad…"
type textarea "x"
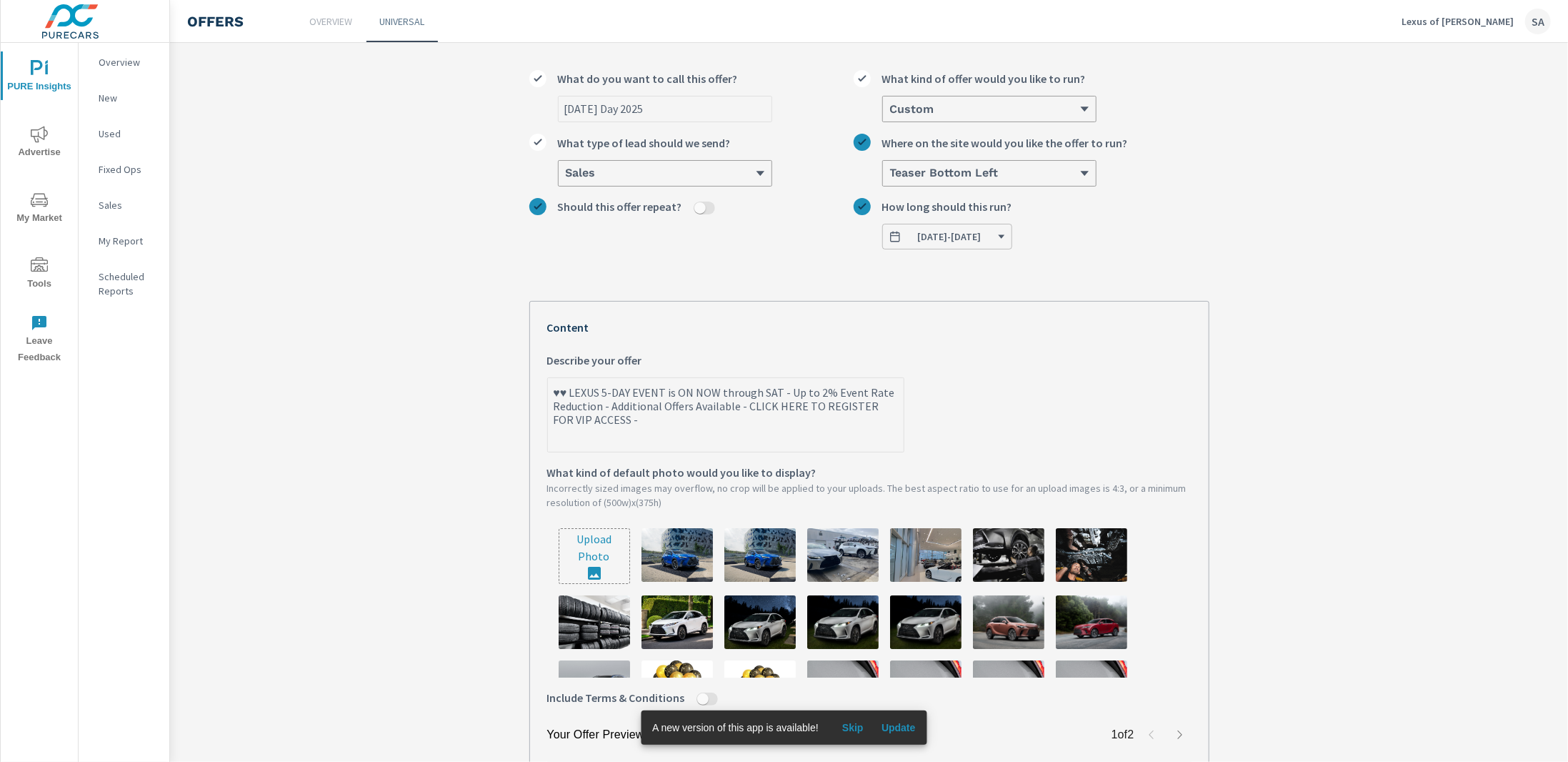
type textarea "♥♥ LEXUS 5-DAY EVENT is ON NOW through SATU - Up to 2% Event Rate Reduction - A…"
type textarea "x"
type textarea "♥♥ LEXUS 5-DAY EVENT is ON NOW through SATUR - Up to 2% Event Rate Reduction - …"
type textarea "x"
type textarea "♥♥ LEXUS 5-DAY EVENT is ON NOW through SATURD - Up to 2% Event Rate Reduction -…"
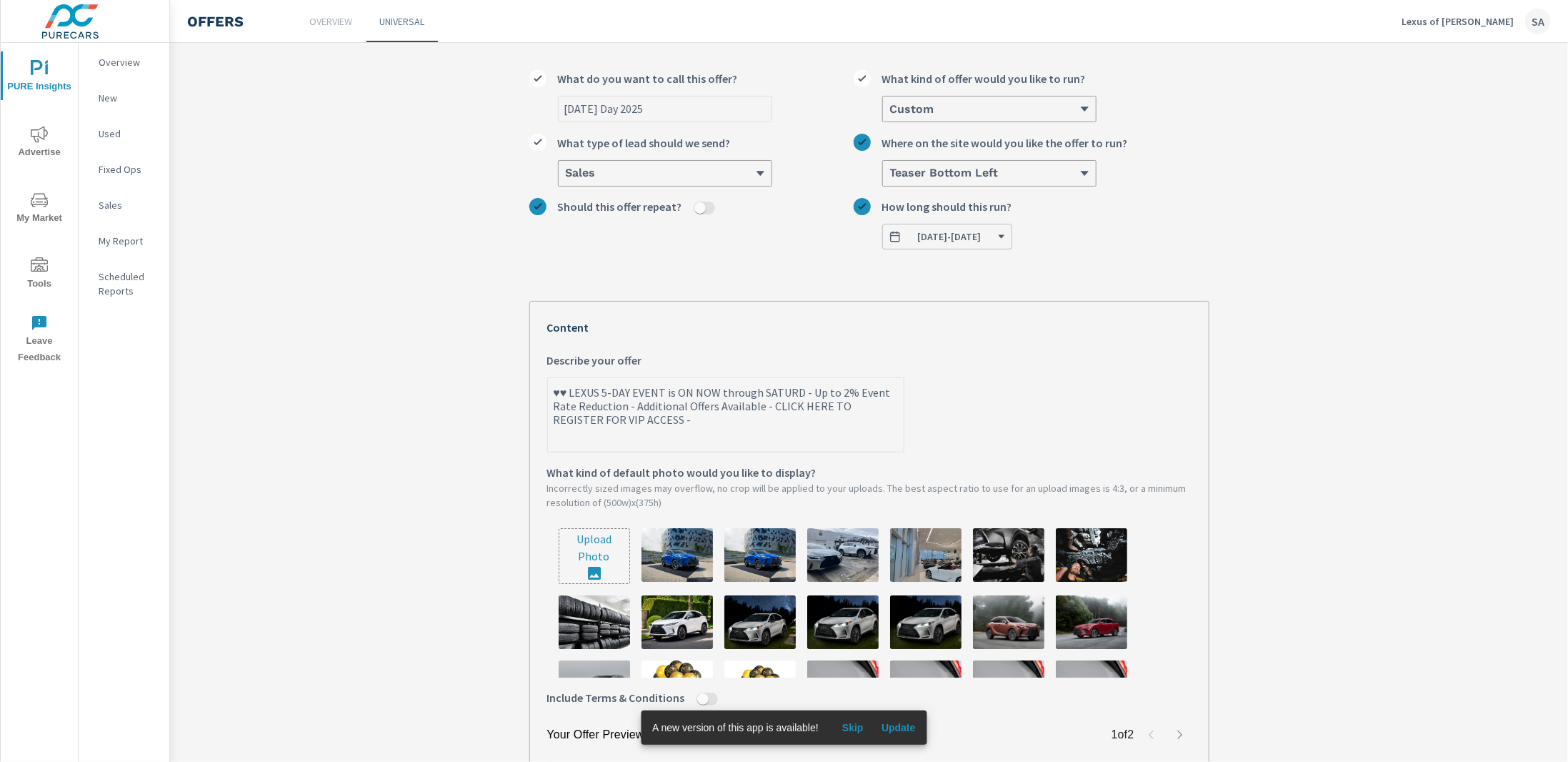
type textarea "x"
type textarea "♥♥ LEXUS 5-DAY EVENT is ON NOW through SATURDA - Up to 2% Event Rate Reduction …"
type textarea "x"
type textarea "♥♥ LEXUS 5-DAY EVENT is ON NOW through [DATE] - Up to 2% Event Rate Reduction -…"
type textarea "x"
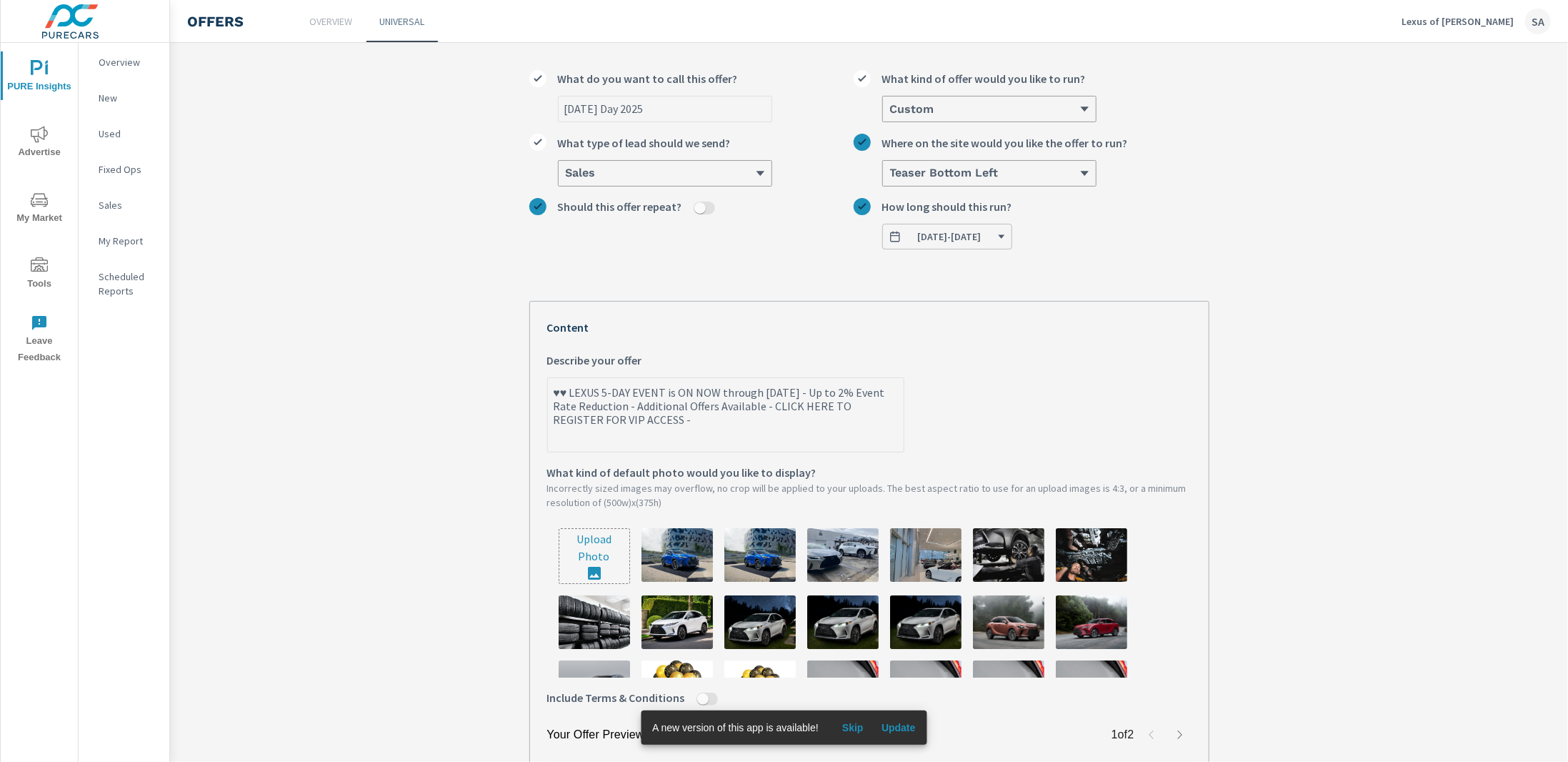
drag, startPoint x: 563, startPoint y: 390, endPoint x: 545, endPoint y: 391, distance: 18.0
click at [547, 391] on textarea "♥♥ LEXUS 5-DAY EVENT is ON NOW through [DATE] - Up to 2% Event Rate Reduction -…" at bounding box center [725, 416] width 356 height 71
click at [808, 395] on textarea "♥♥ LEXUS 5-DAY EVENT is ON NOW through [DATE] - Up to 2% Event Rate Reduction -…" at bounding box center [725, 416] width 356 height 71
paste textarea "♥♥"
type textarea "♥♥ LEXUS 5-DAY EVENT is ON NOW through [DATE] ♥♥- Up to 2% Event Rate Reduction…"
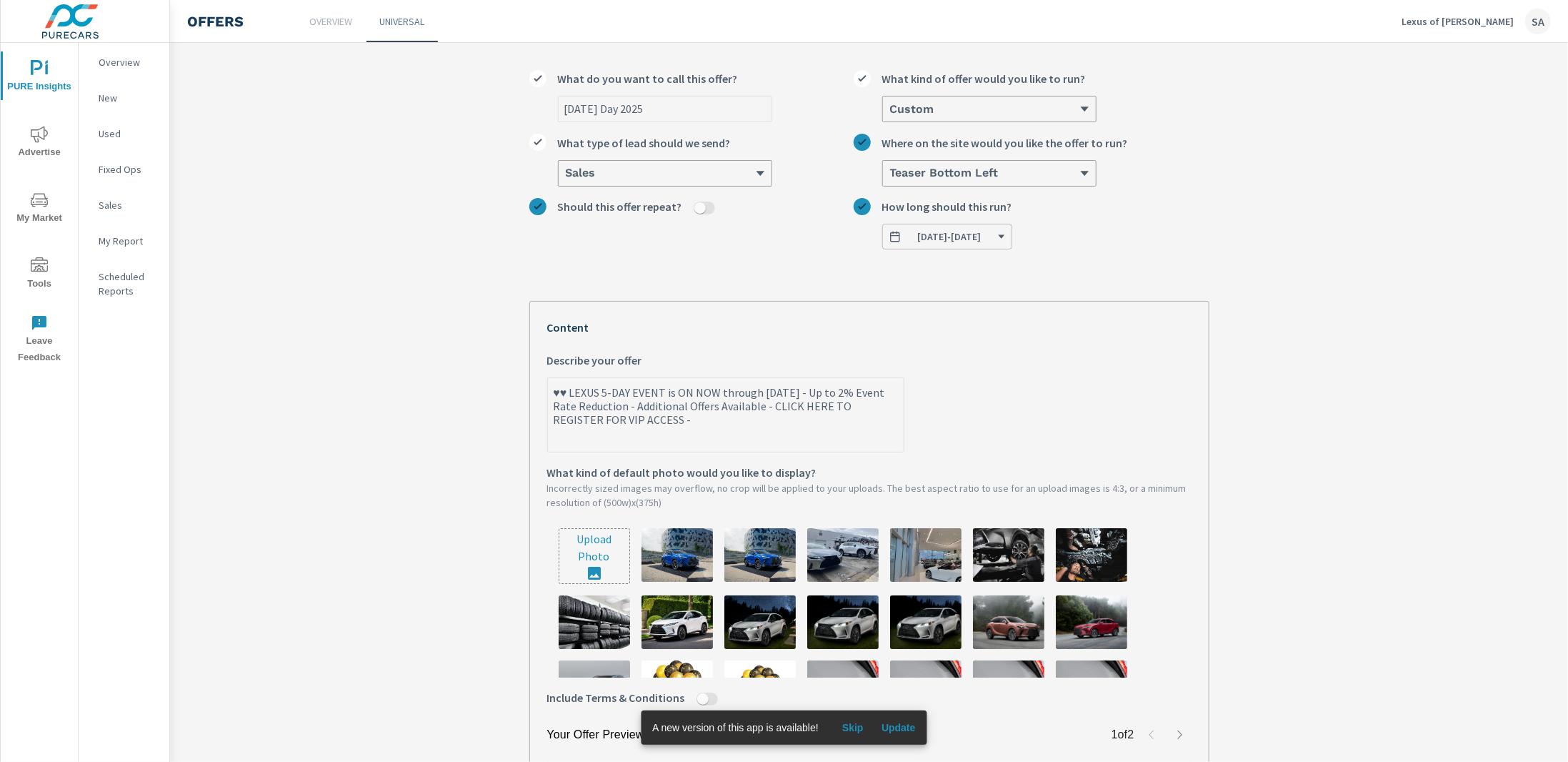
type textarea "x"
type textarea "♥♥ LEXUS 5-DAY EVENT is ON NOW through [DATE] ♥♥ - Up to 2% Event Rate Reductio…"
type textarea "x"
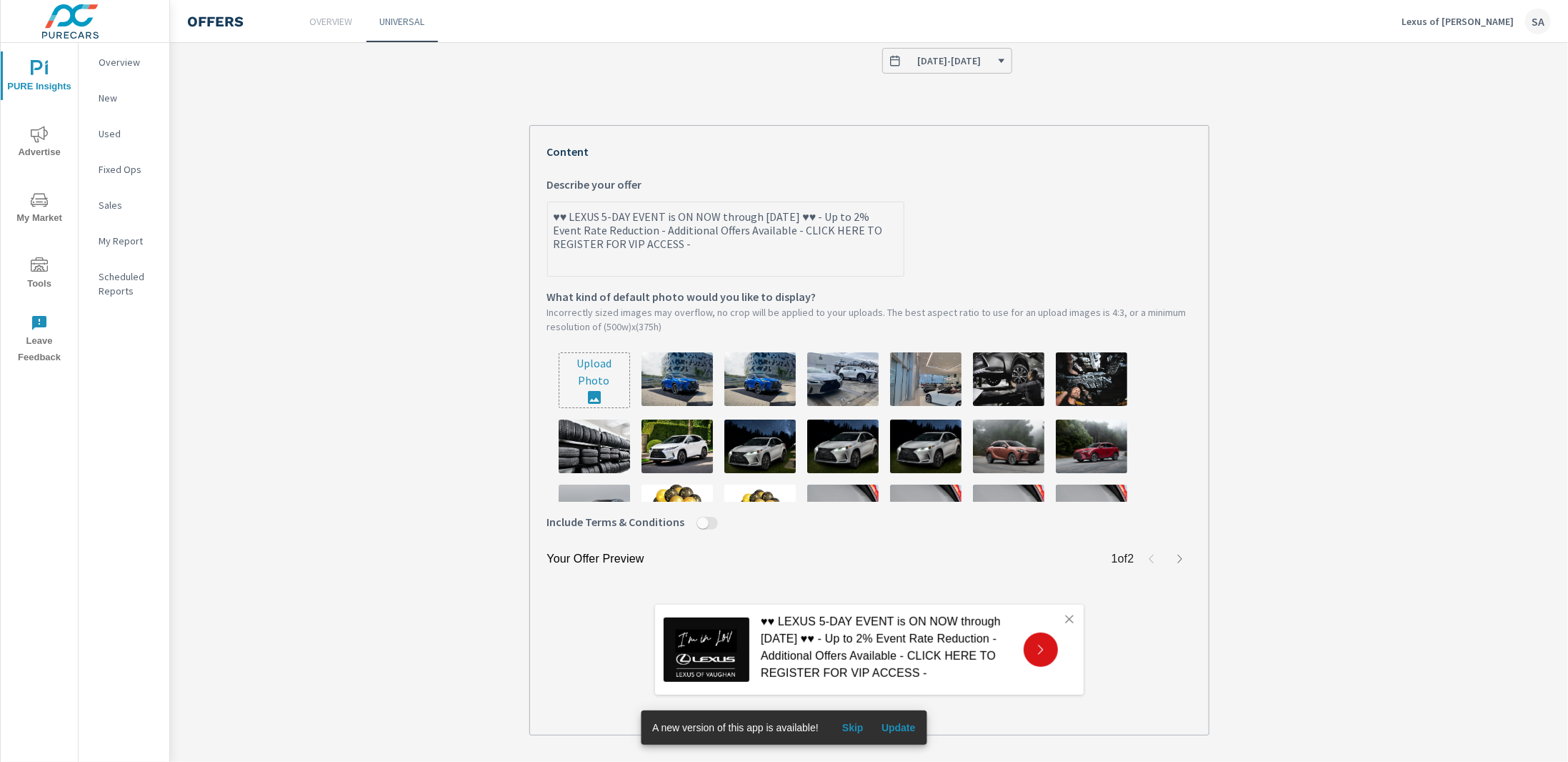
scroll to position [286, 0]
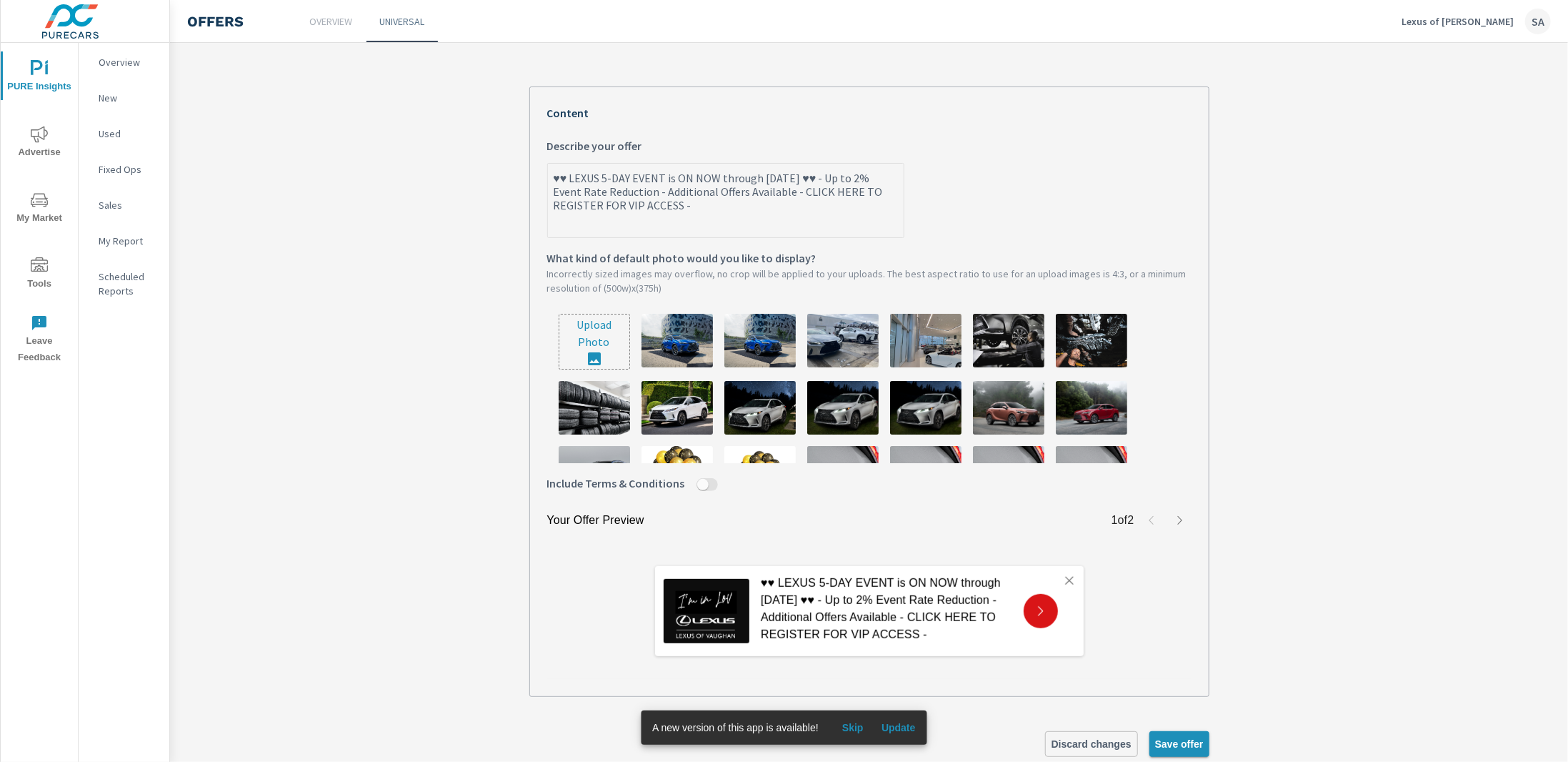
type textarea "♥♥ LEXUS 5-DAY EVENT is ON NOW through [DATE] ♥♥ - Up to 2% Event Rate Reductio…"
click at [1179, 739] on span "Save offer" at bounding box center [1179, 743] width 48 height 13
type textarea "x"
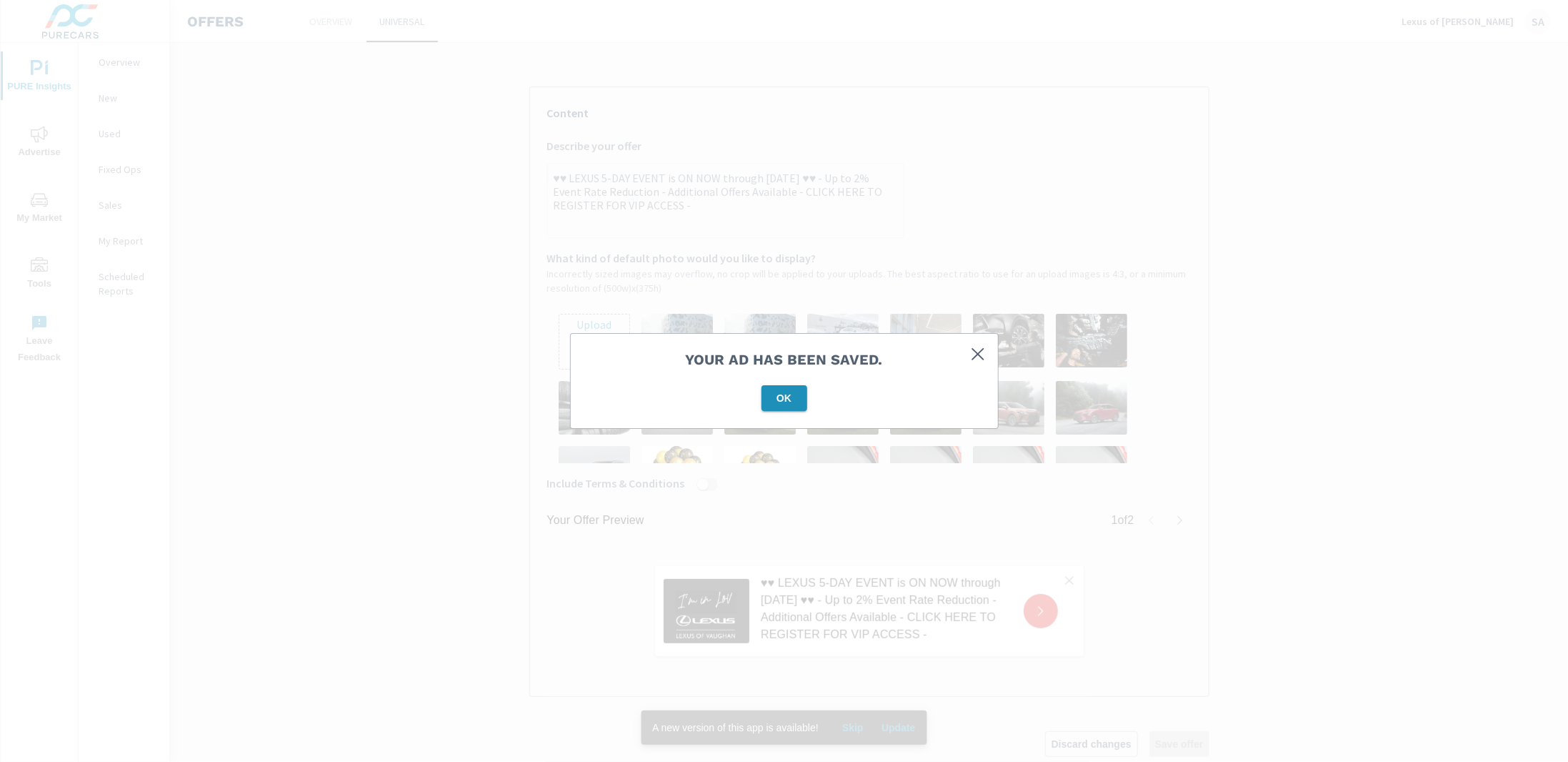
click at [783, 398] on span "OK" at bounding box center [784, 397] width 35 height 13
